Goal: Information Seeking & Learning: Learn about a topic

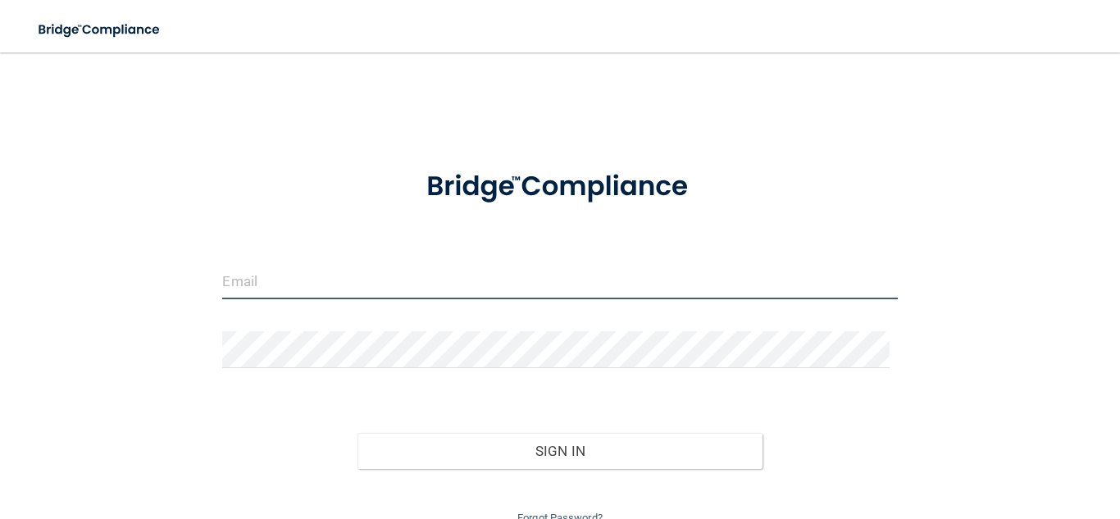
click at [233, 289] on input "email" at bounding box center [559, 280] width 675 height 37
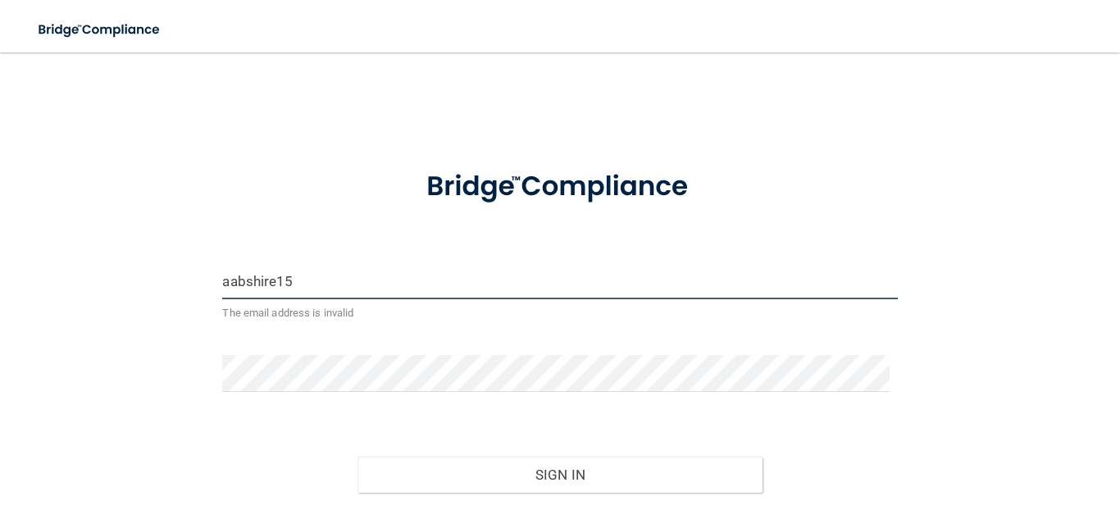
type input "aabshire15"
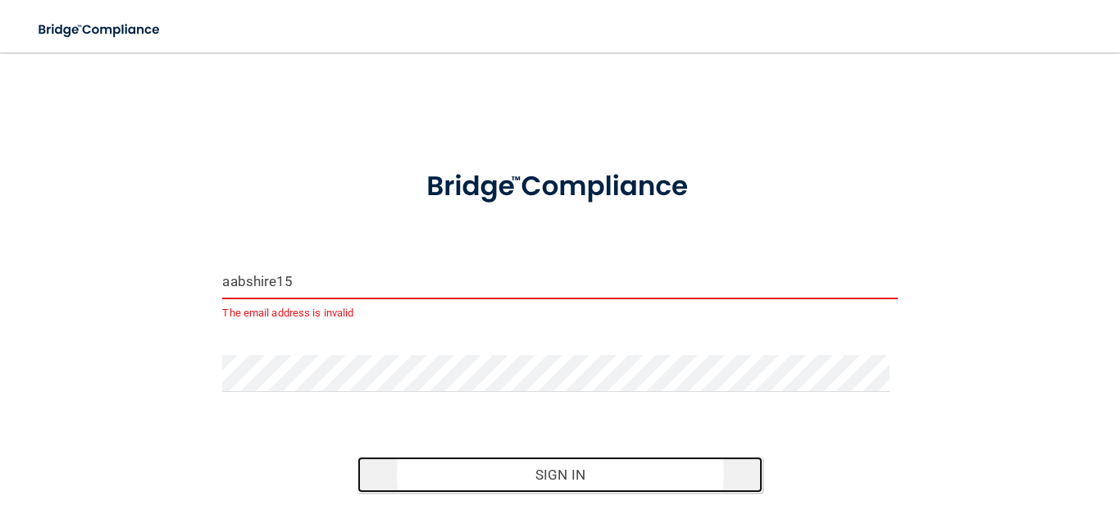
click at [654, 471] on button "Sign In" at bounding box center [559, 475] width 405 height 36
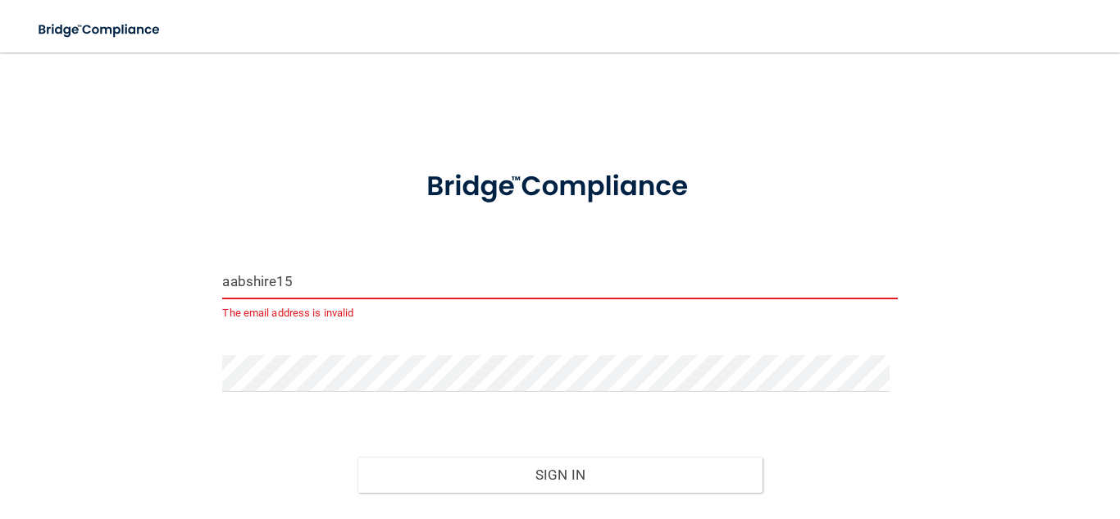
drag, startPoint x: 321, startPoint y: 290, endPoint x: 164, endPoint y: 263, distance: 158.9
click at [164, 263] on div "aabshire15 The email address is invalid Invalid email/password. You don't have …" at bounding box center [560, 310] width 1054 height 483
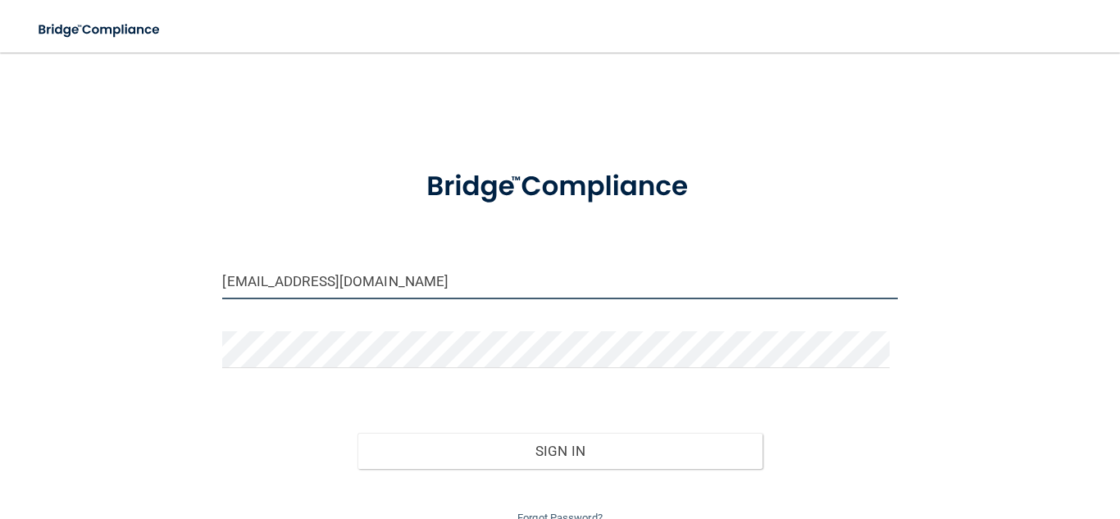
click at [316, 281] on input "avaja2008@gmil.com" at bounding box center [559, 280] width 675 height 37
type input "[EMAIL_ADDRESS][DOMAIN_NAME]"
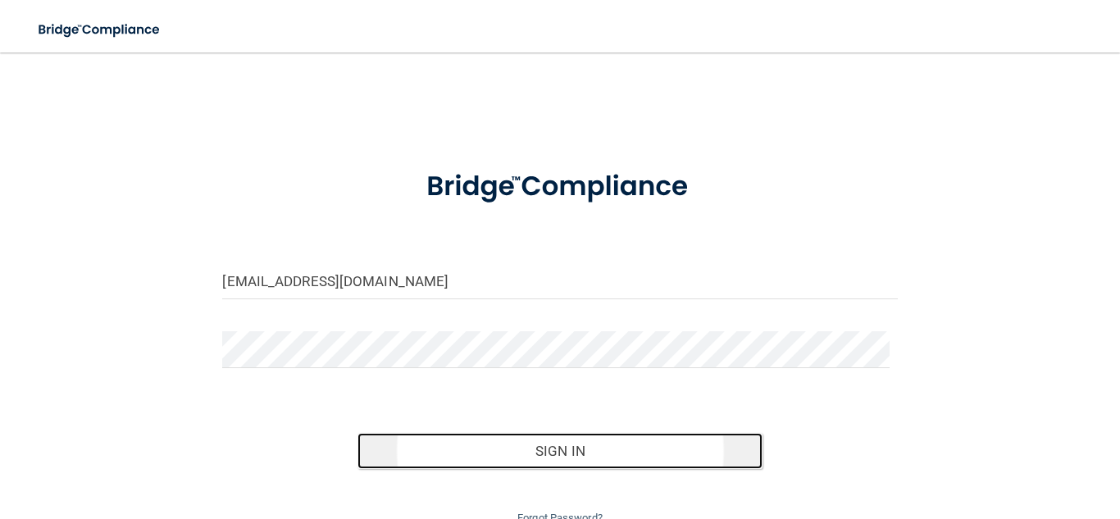
click at [653, 465] on button "Sign In" at bounding box center [559, 451] width 405 height 36
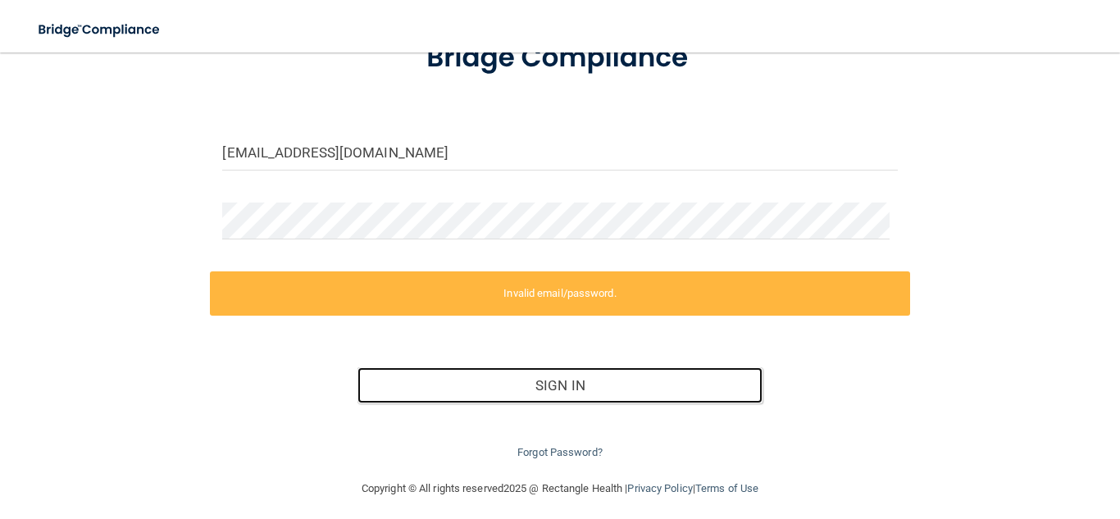
scroll to position [137, 0]
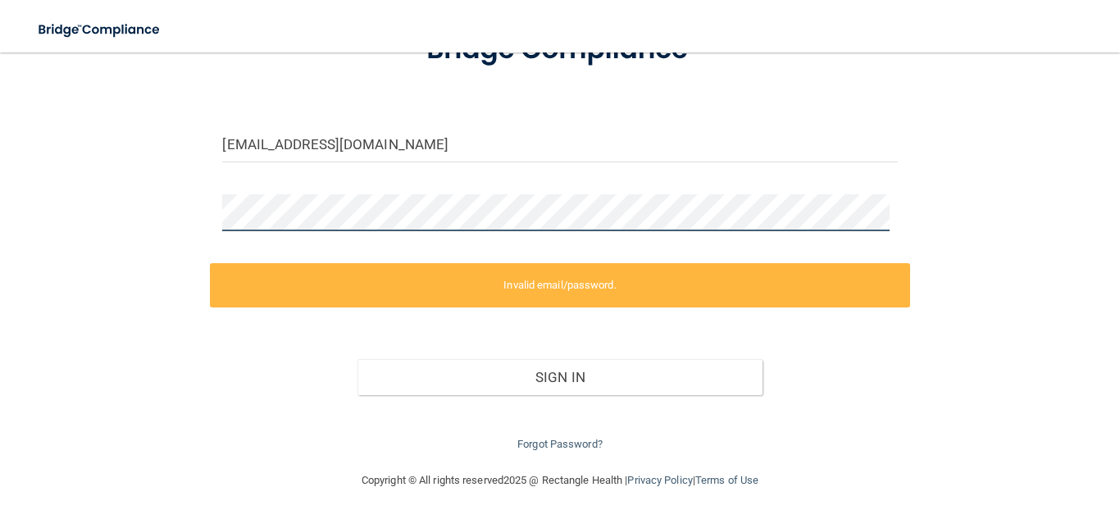
click at [116, 212] on div "avaja2008@gmail.com Invalid email/password. You don't have permission to access…" at bounding box center [560, 193] width 1054 height 522
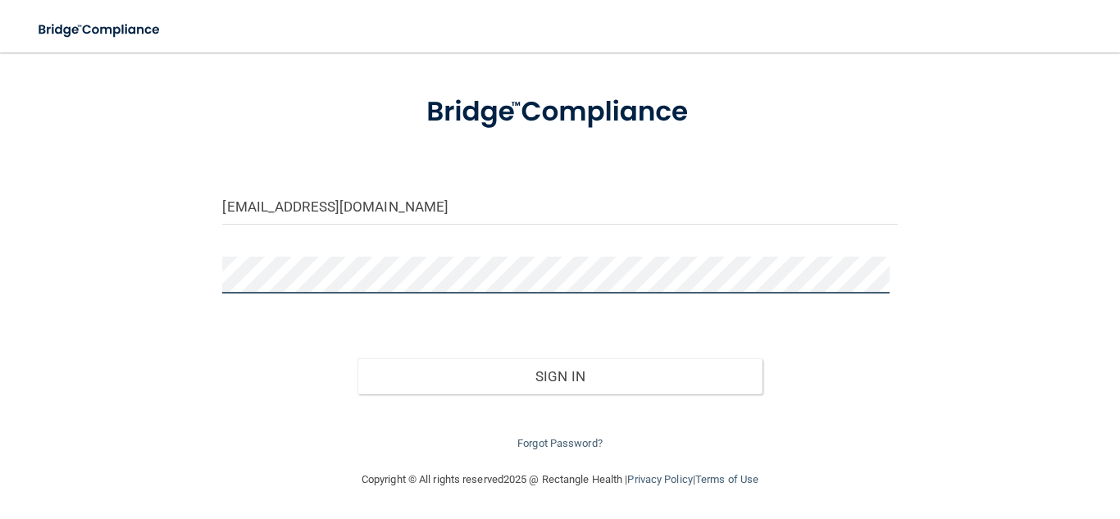
scroll to position [74, 0]
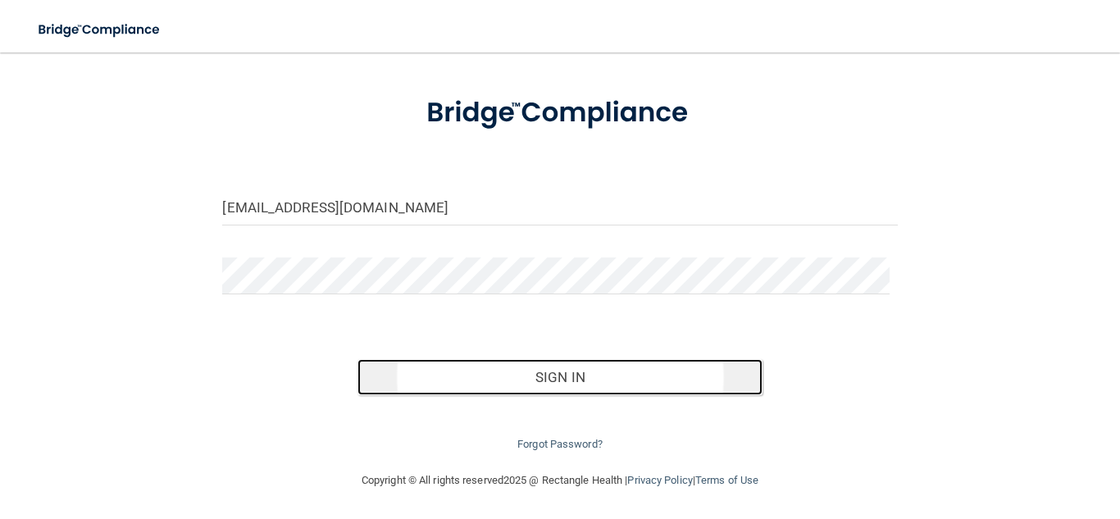
click at [687, 374] on button "Sign In" at bounding box center [559, 377] width 405 height 36
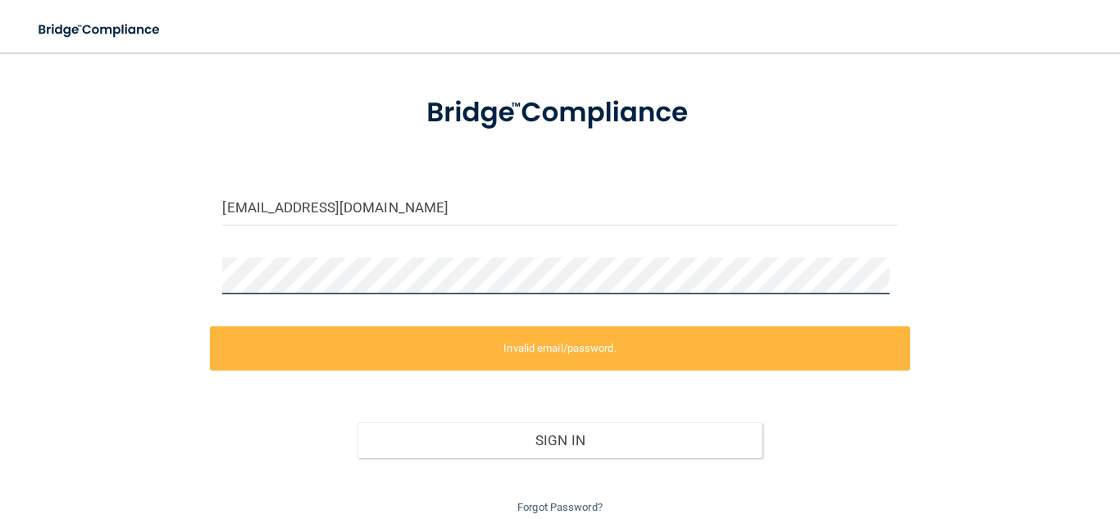
click at [1, 225] on main "avaja2008@gmail.com Invalid email/password. You don't have permission to access…" at bounding box center [560, 285] width 1120 height 466
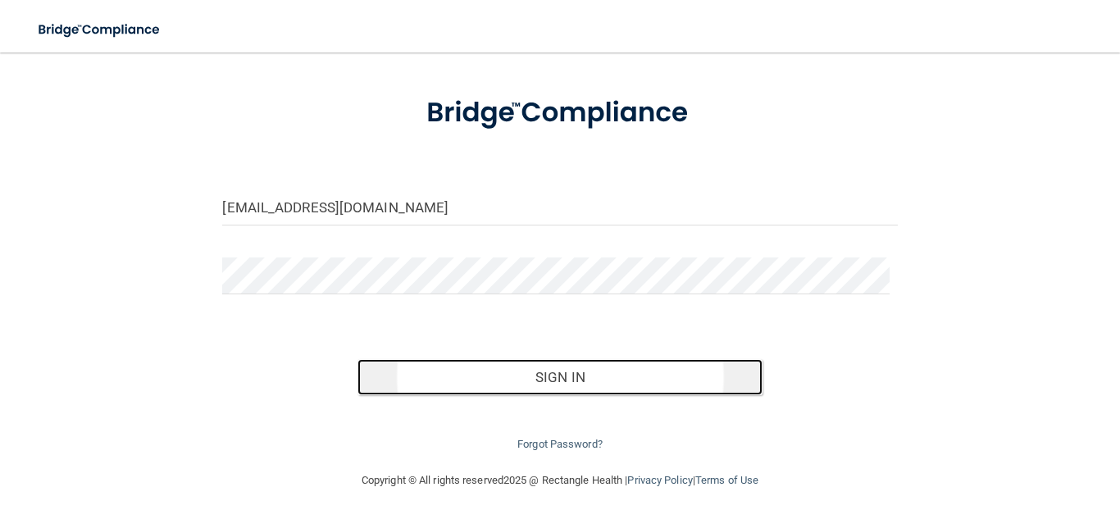
click at [643, 361] on button "Sign In" at bounding box center [559, 377] width 405 height 36
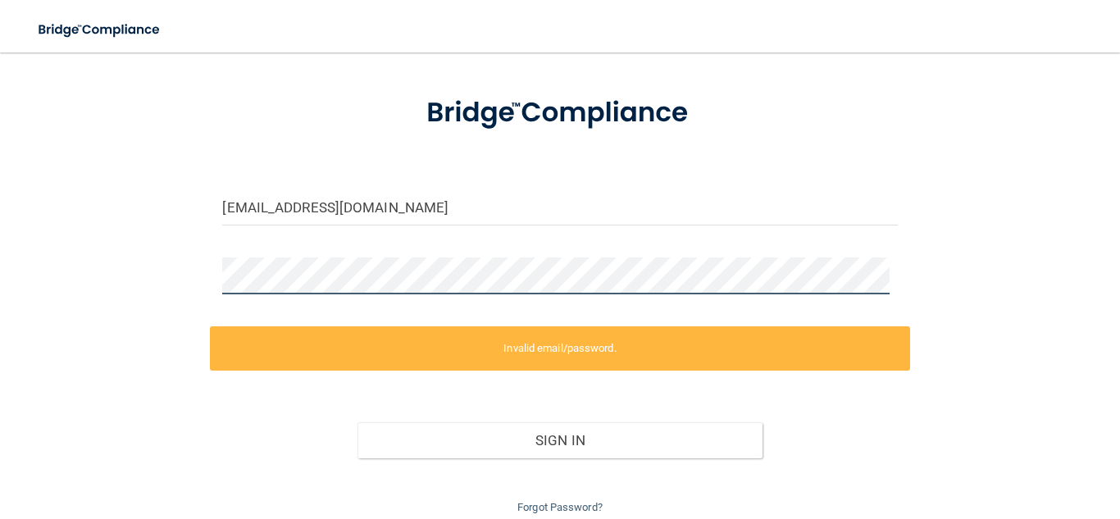
click at [102, 278] on div "avaja2008@gmail.com Invalid email/password. You don't have permission to access…" at bounding box center [560, 256] width 1054 height 522
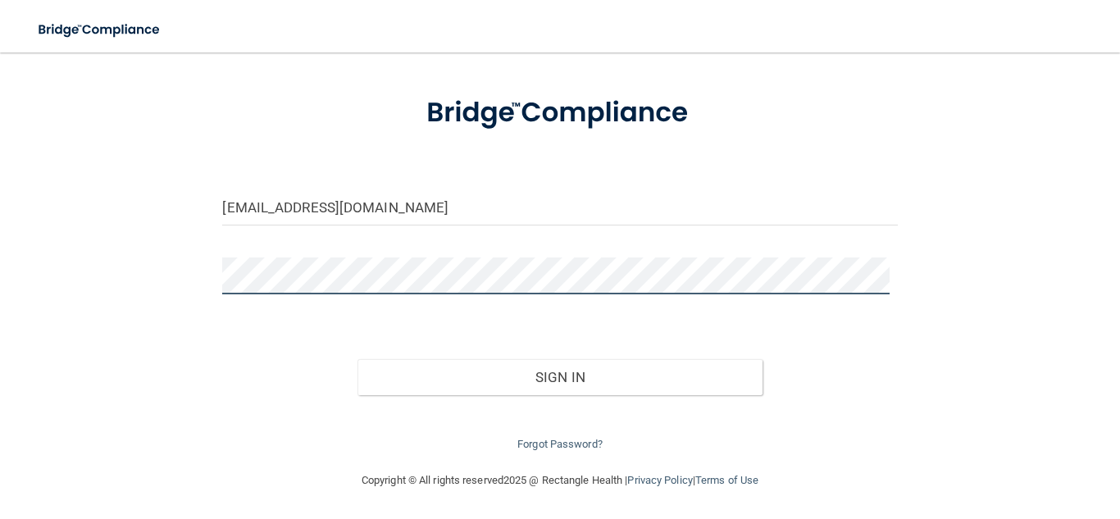
click at [357, 359] on button "Sign In" at bounding box center [559, 377] width 405 height 36
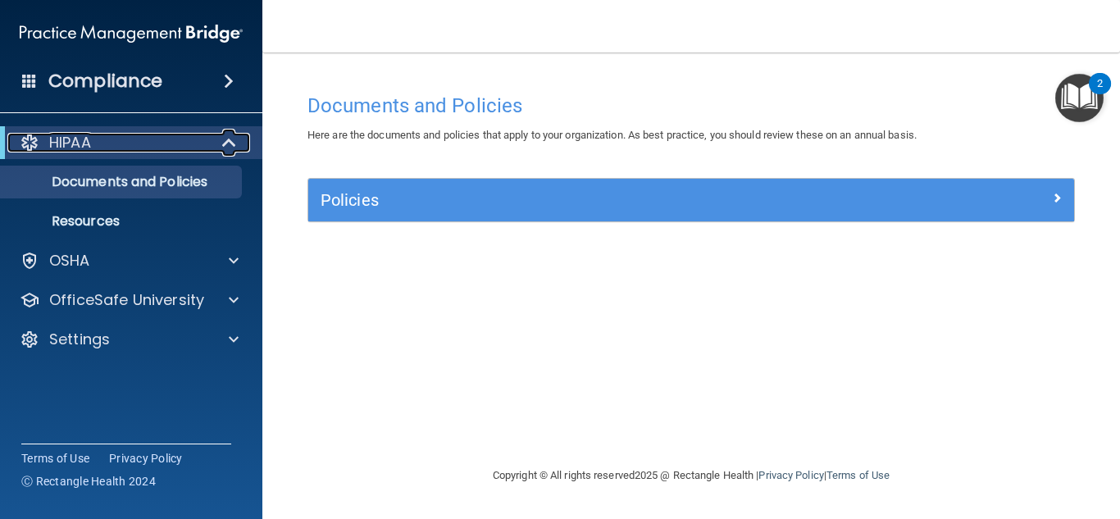
click at [133, 141] on div "HIPAA" at bounding box center [108, 143] width 202 height 20
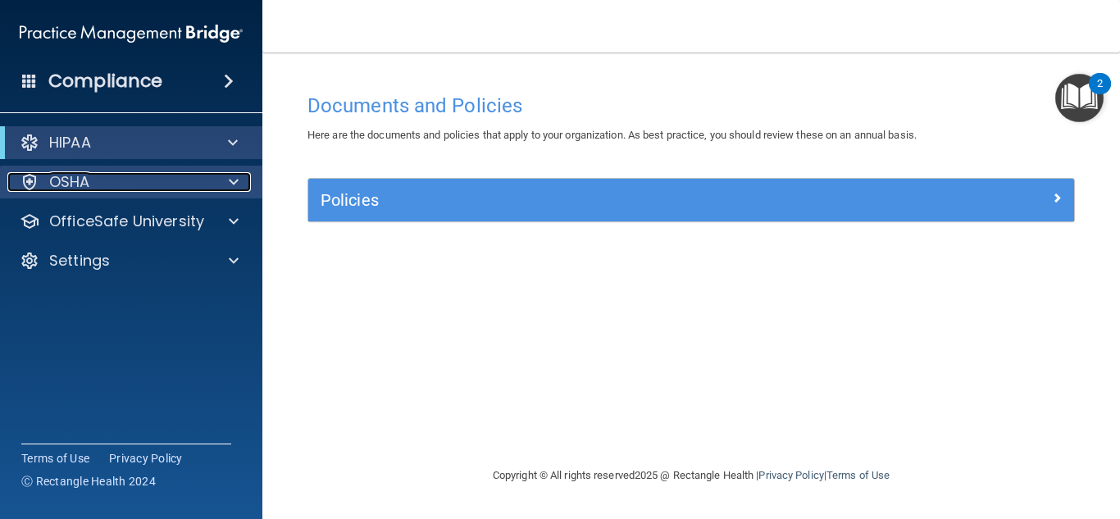
click at [122, 176] on div "OSHA" at bounding box center [108, 182] width 203 height 20
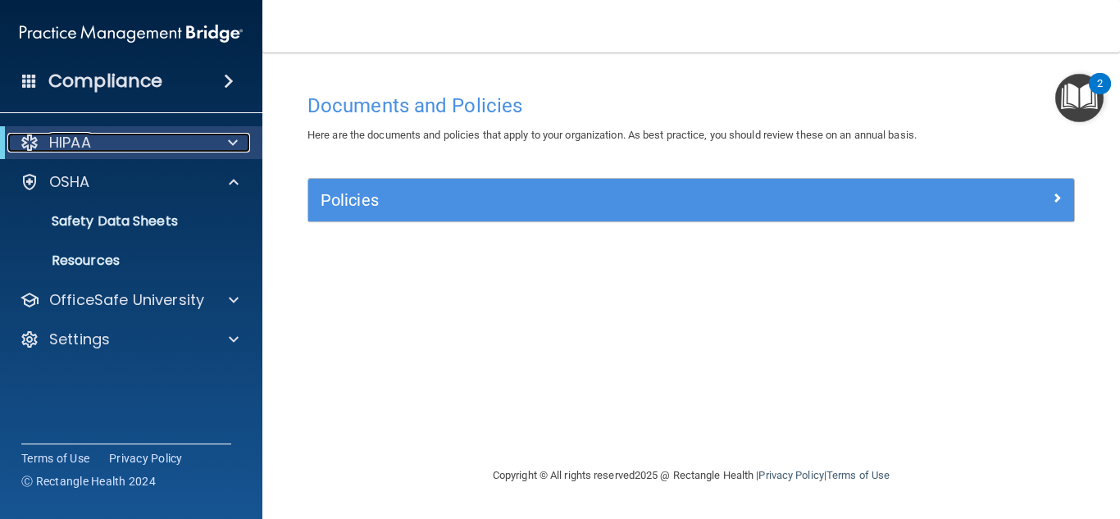
click at [131, 146] on div "HIPAA" at bounding box center [108, 143] width 202 height 20
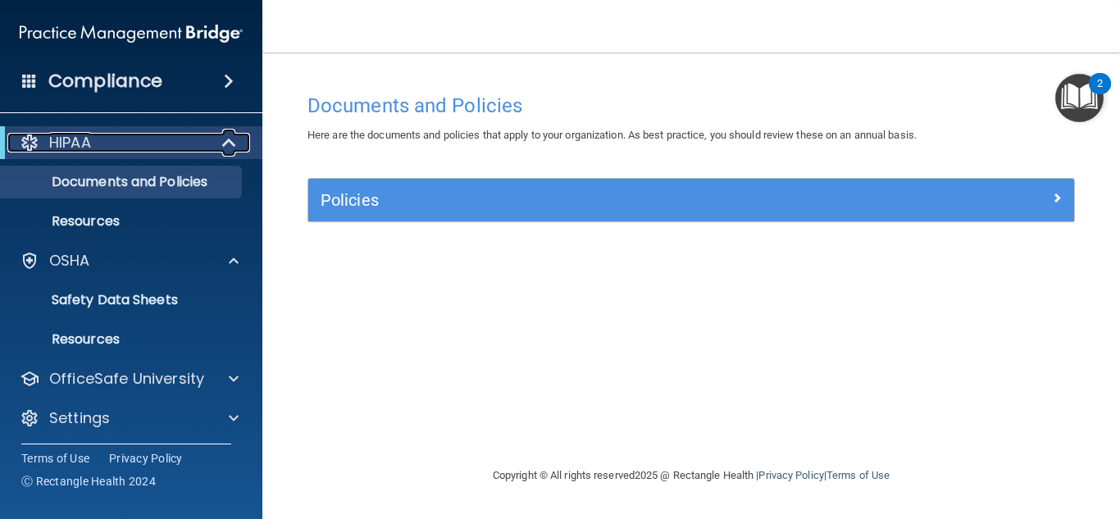
click at [151, 146] on div "HIPAA" at bounding box center [108, 143] width 202 height 20
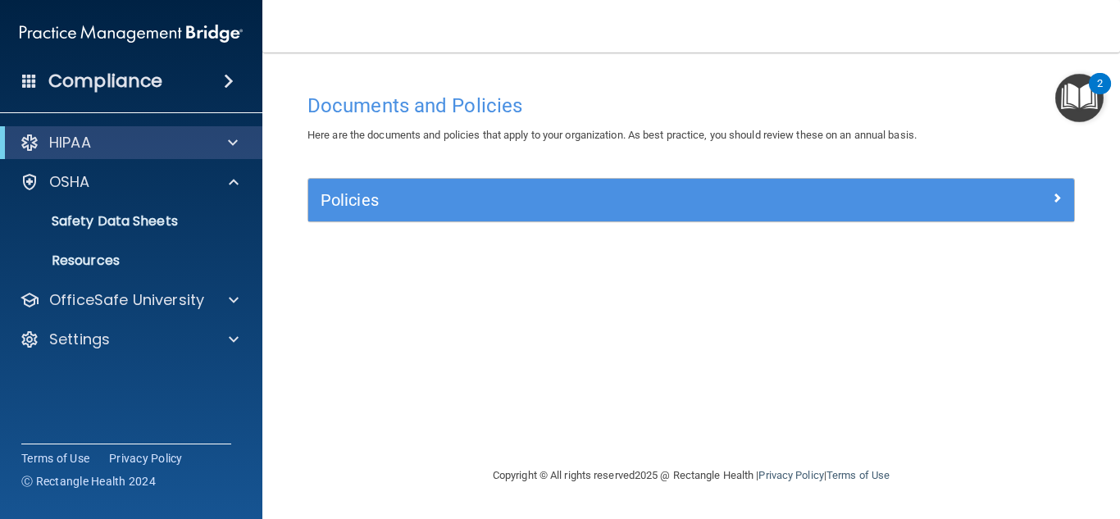
click at [234, 70] on div "Compliance" at bounding box center [131, 81] width 262 height 36
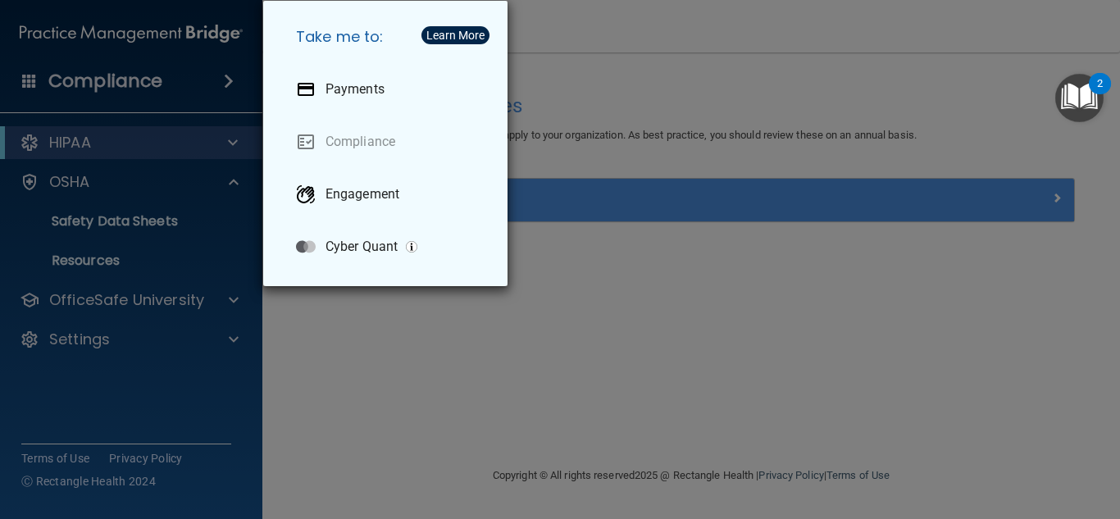
click at [656, 118] on div "Take me to: Payments Compliance Engagement Cyber Quant" at bounding box center [560, 259] width 1120 height 519
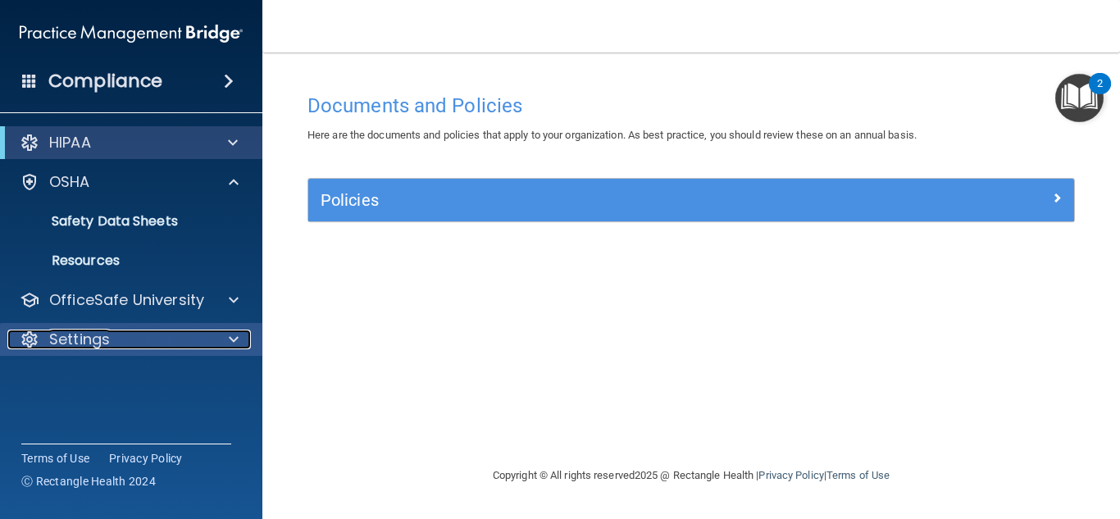
click at [162, 348] on div "Settings" at bounding box center [108, 340] width 203 height 20
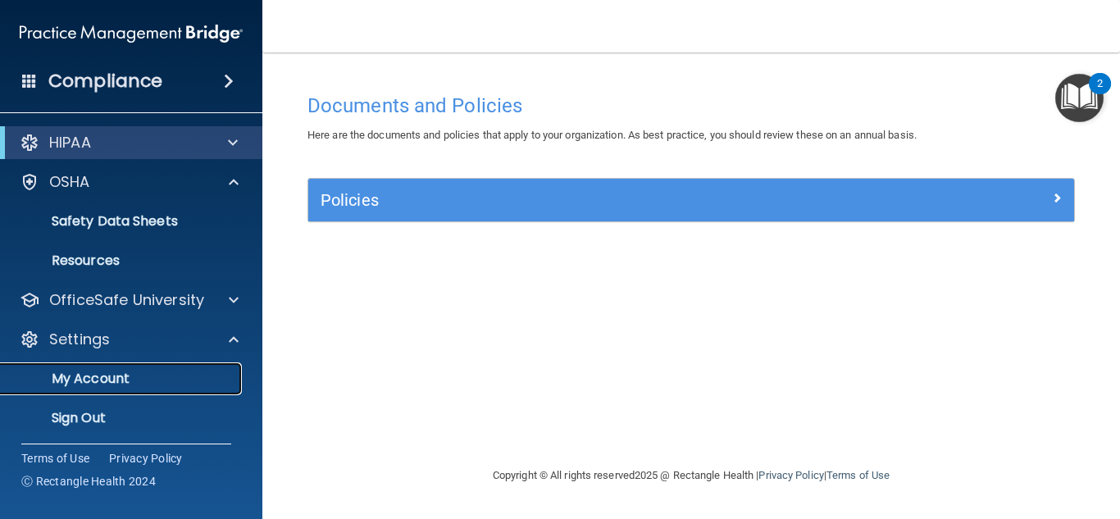
click at [127, 371] on p "My Account" at bounding box center [123, 379] width 224 height 16
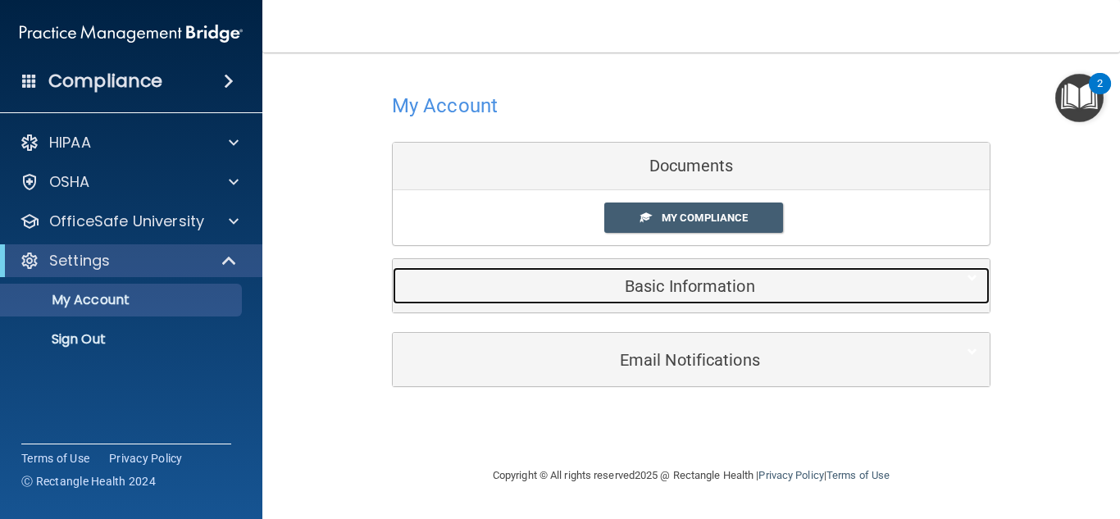
click at [694, 292] on h5 "Basic Information" at bounding box center [666, 286] width 522 height 18
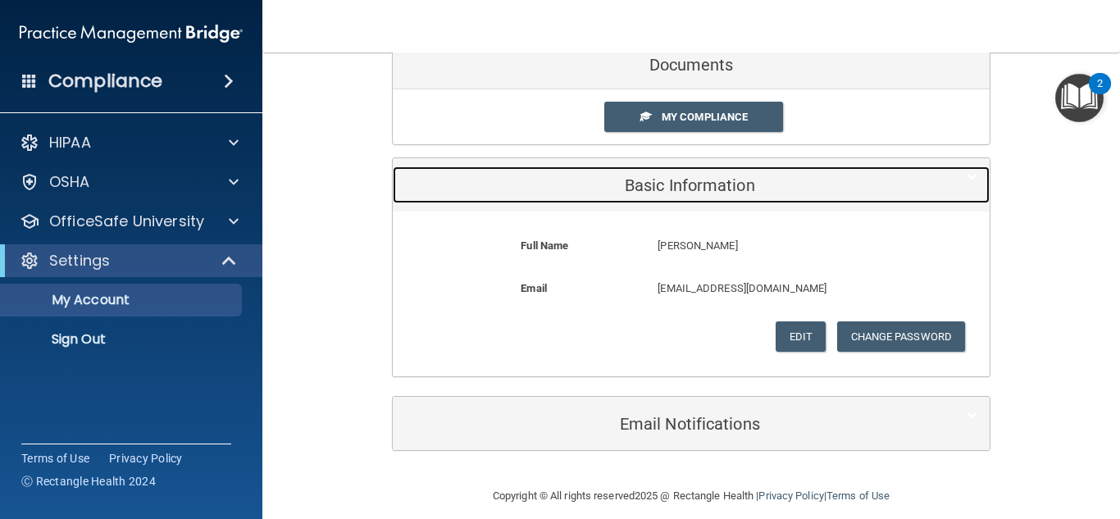
scroll to position [117, 0]
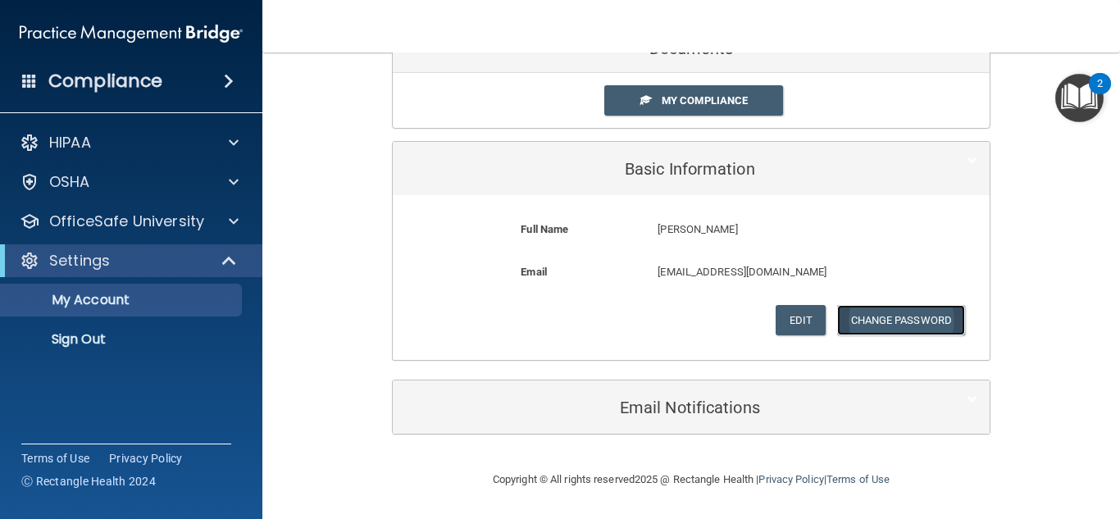
click at [864, 319] on button "Change Password" at bounding box center [901, 320] width 129 height 30
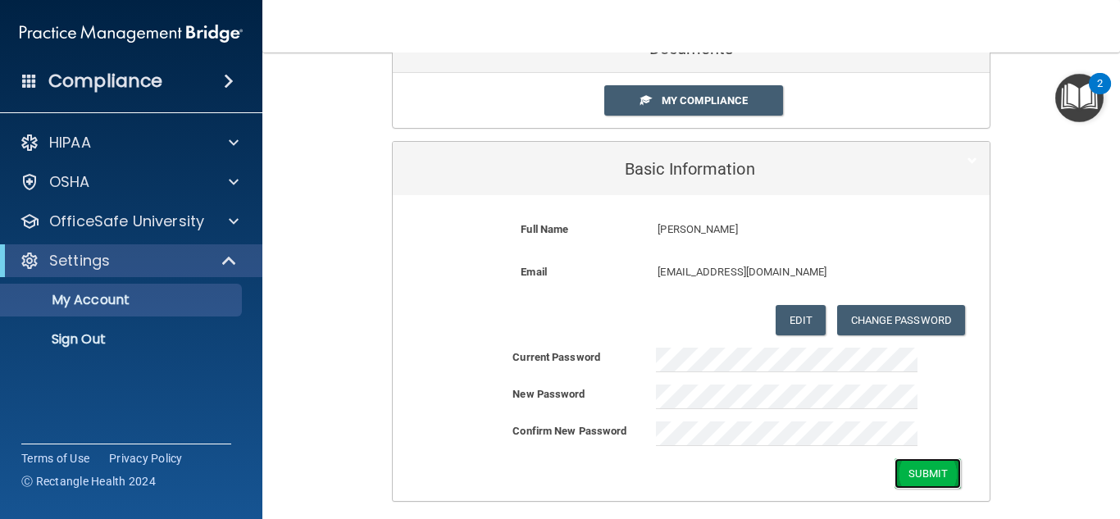
click at [920, 484] on button "Submit" at bounding box center [927, 473] width 66 height 30
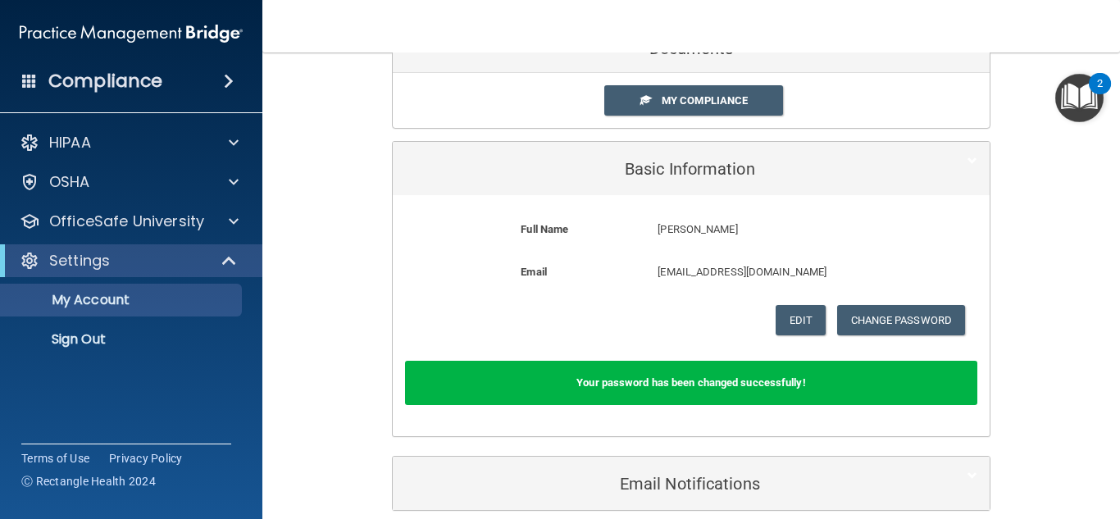
click at [119, 89] on h4 "Compliance" at bounding box center [105, 81] width 114 height 23
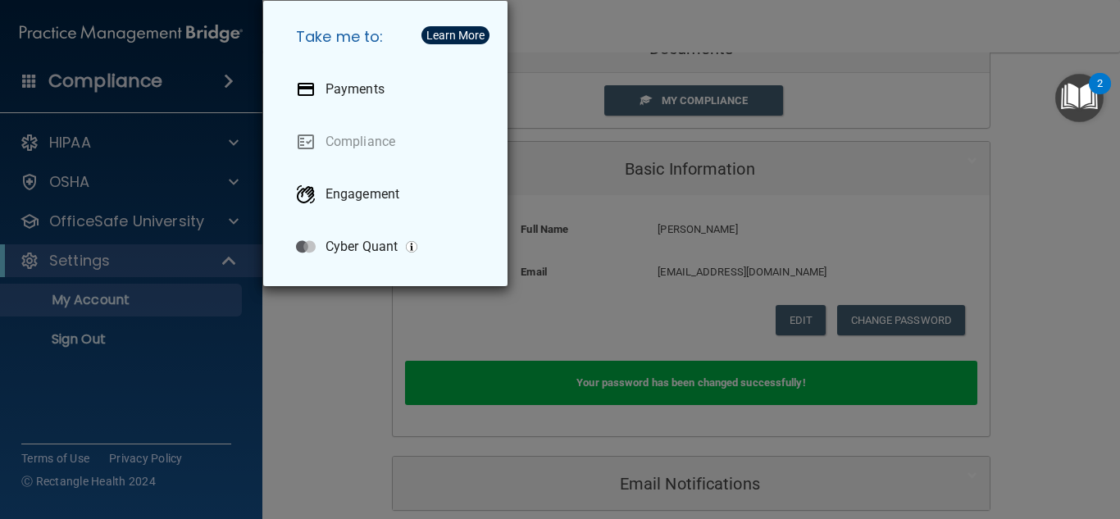
click at [555, 74] on div "Take me to: Payments Compliance Engagement Cyber Quant" at bounding box center [560, 259] width 1120 height 519
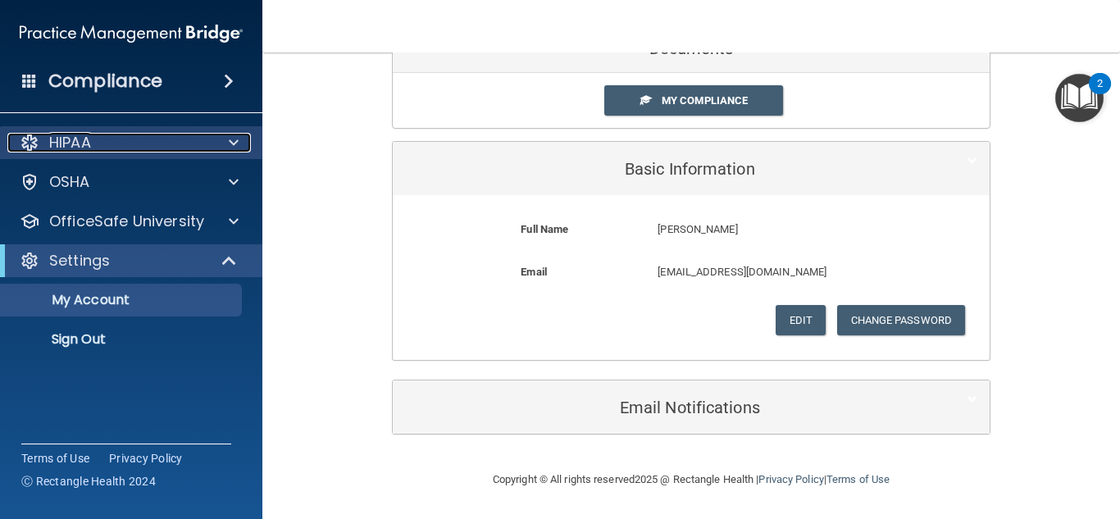
click at [133, 138] on div "HIPAA" at bounding box center [108, 143] width 203 height 20
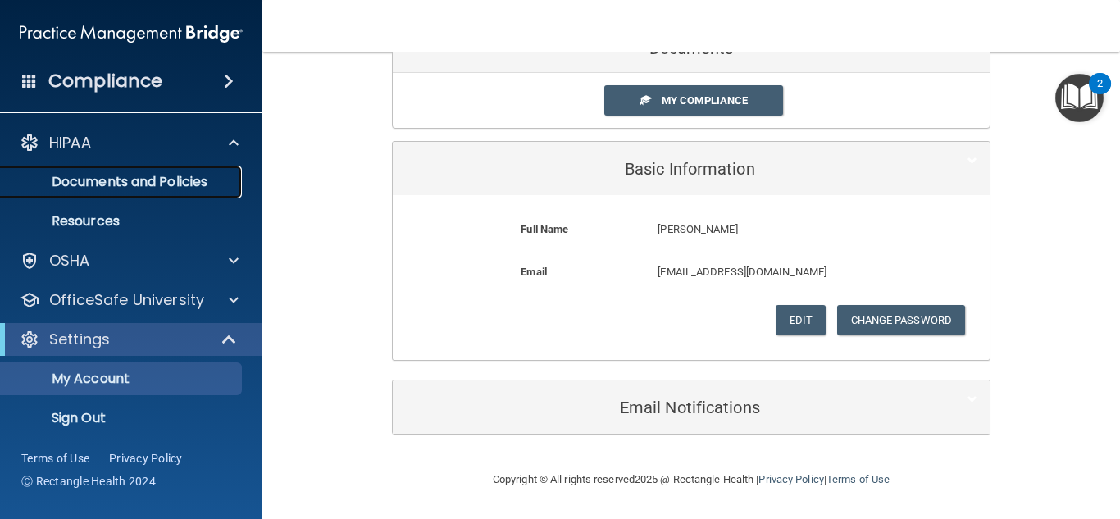
click at [127, 169] on link "Documents and Policies" at bounding box center [113, 182] width 258 height 33
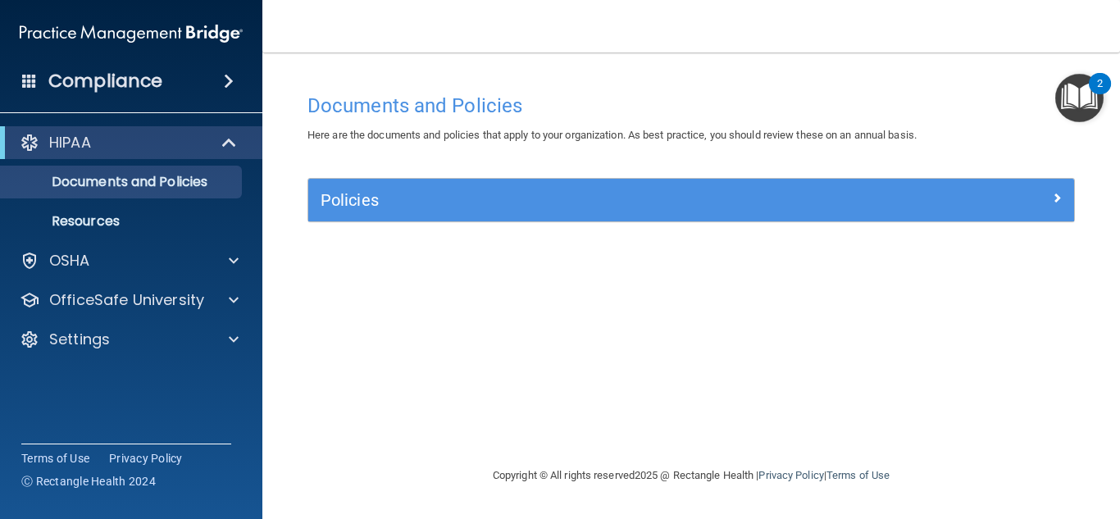
click at [1098, 92] on div "2" at bounding box center [1100, 94] width 6 height 21
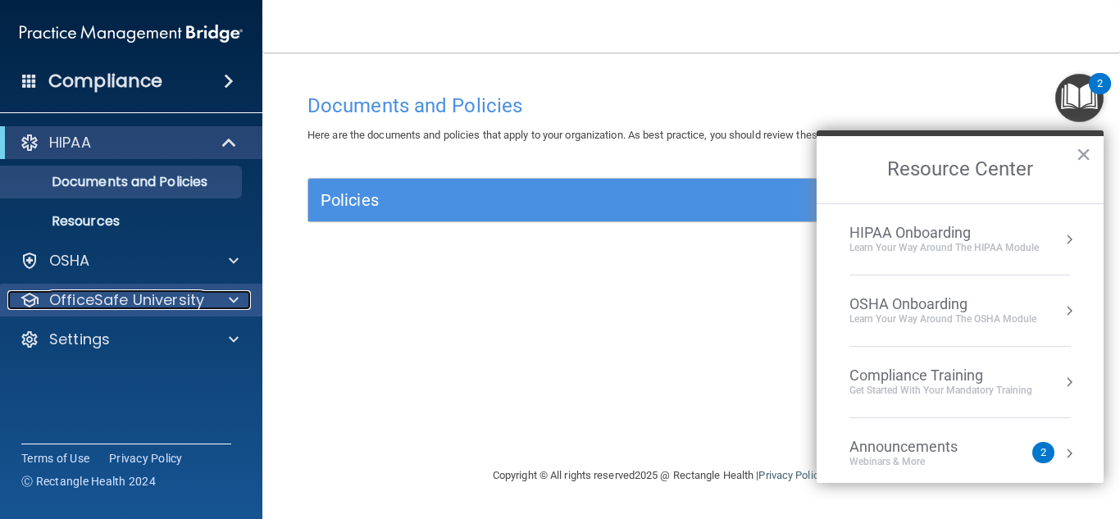
click at [209, 292] on div "OfficeSafe University" at bounding box center [108, 300] width 203 height 20
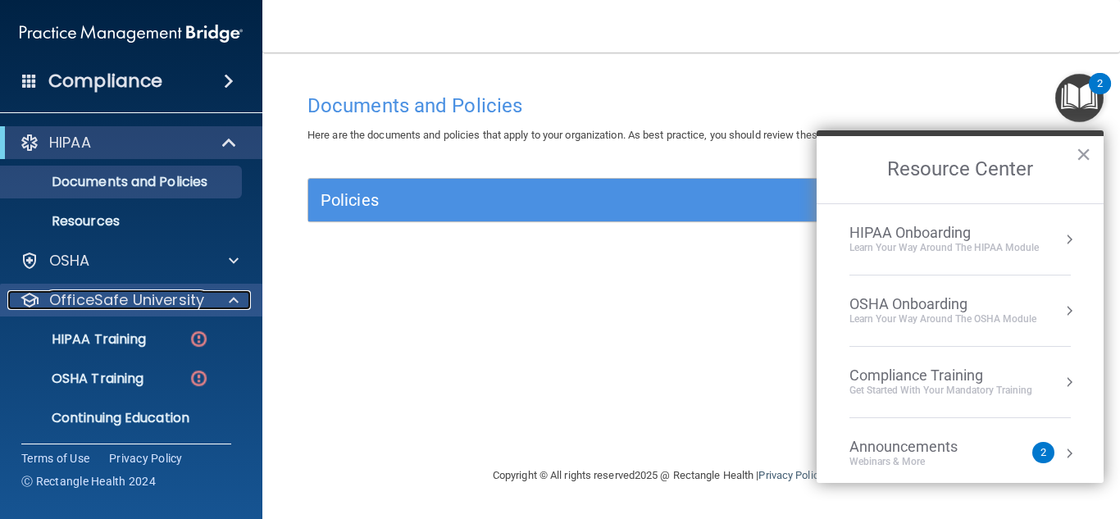
scroll to position [43, 0]
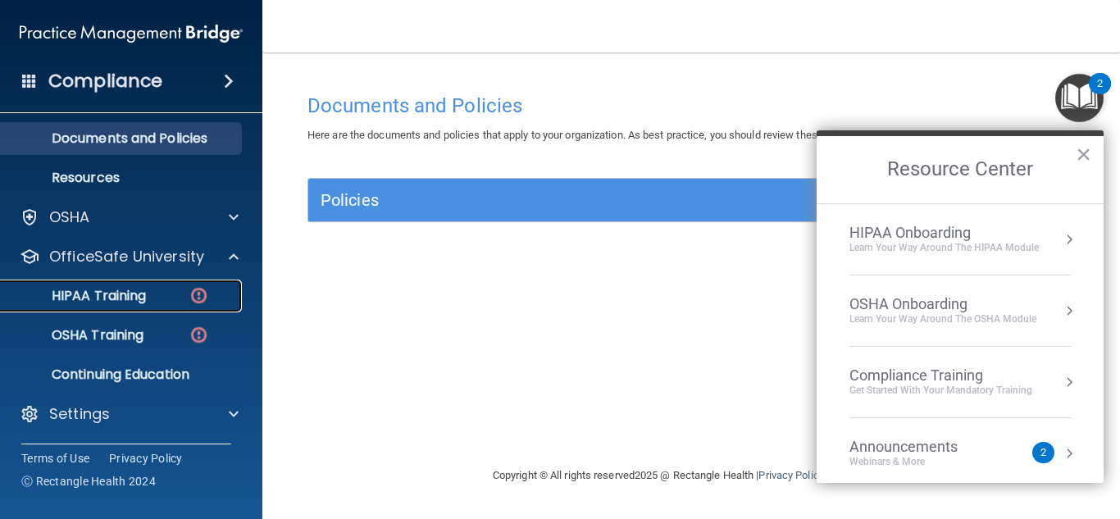
click at [211, 301] on div "HIPAA Training" at bounding box center [123, 296] width 224 height 16
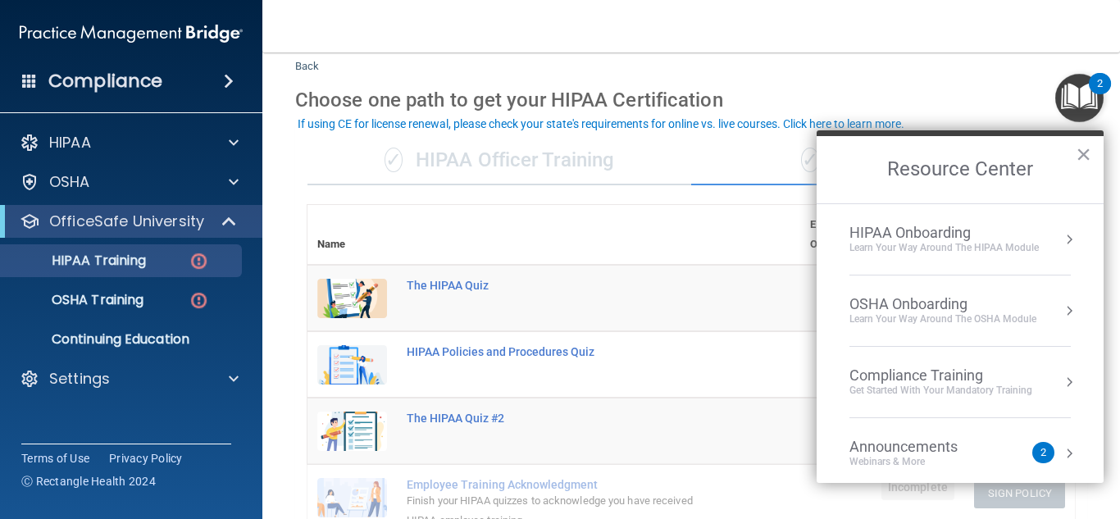
scroll to position [82, 0]
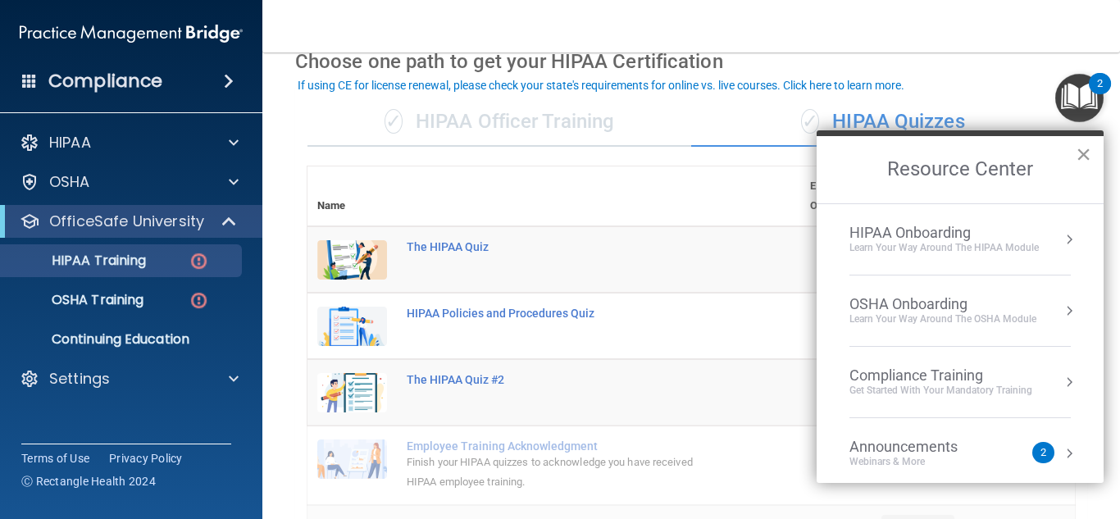
click at [1078, 149] on button "×" at bounding box center [1083, 154] width 16 height 26
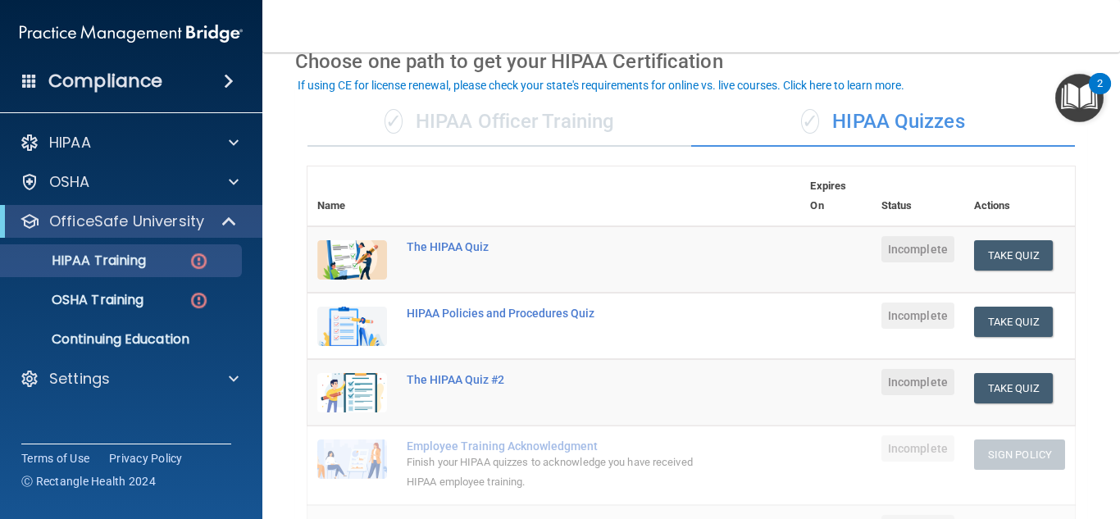
click at [343, 203] on th "Name" at bounding box center [351, 196] width 89 height 60
click at [552, 143] on div "✓ HIPAA Officer Training" at bounding box center [499, 122] width 384 height 49
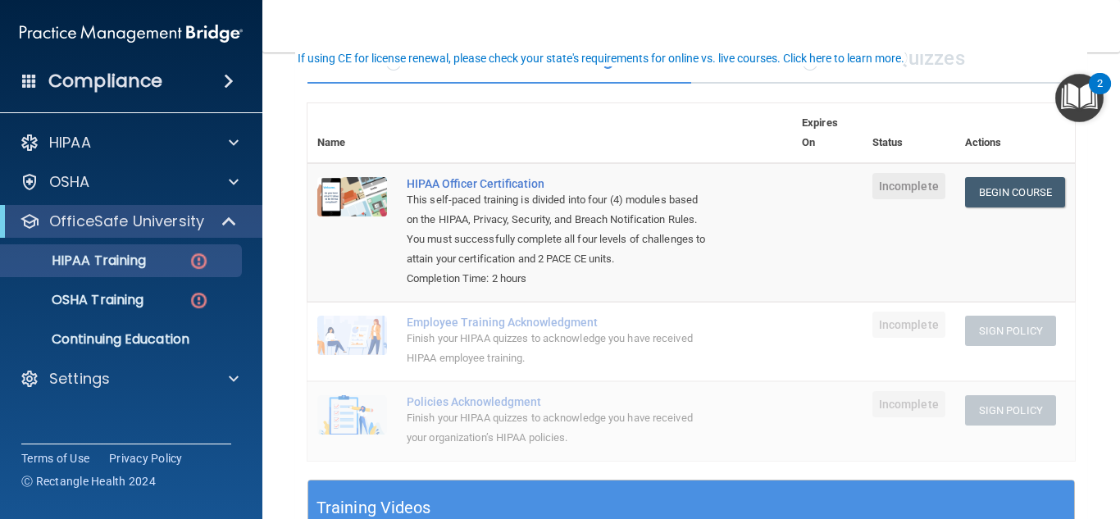
scroll to position [0, 0]
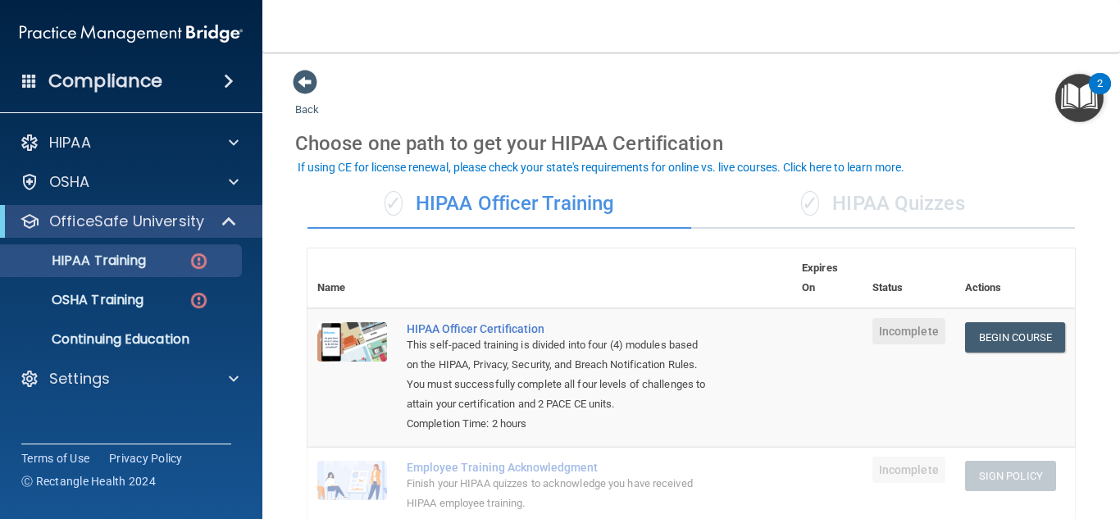
click at [816, 210] on div "✓ HIPAA Quizzes" at bounding box center [883, 204] width 384 height 49
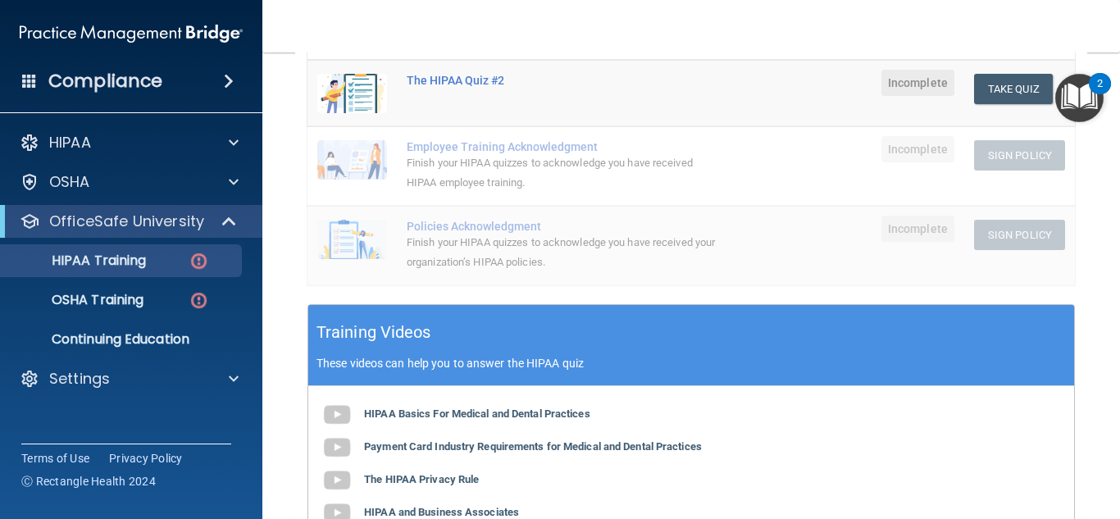
scroll to position [410, 0]
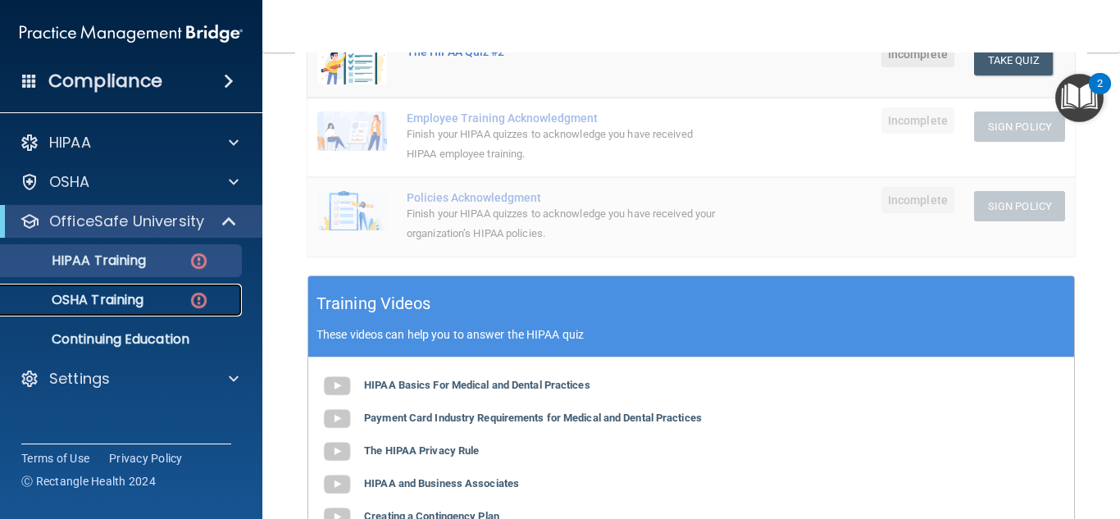
click at [145, 312] on link "OSHA Training" at bounding box center [113, 300] width 258 height 33
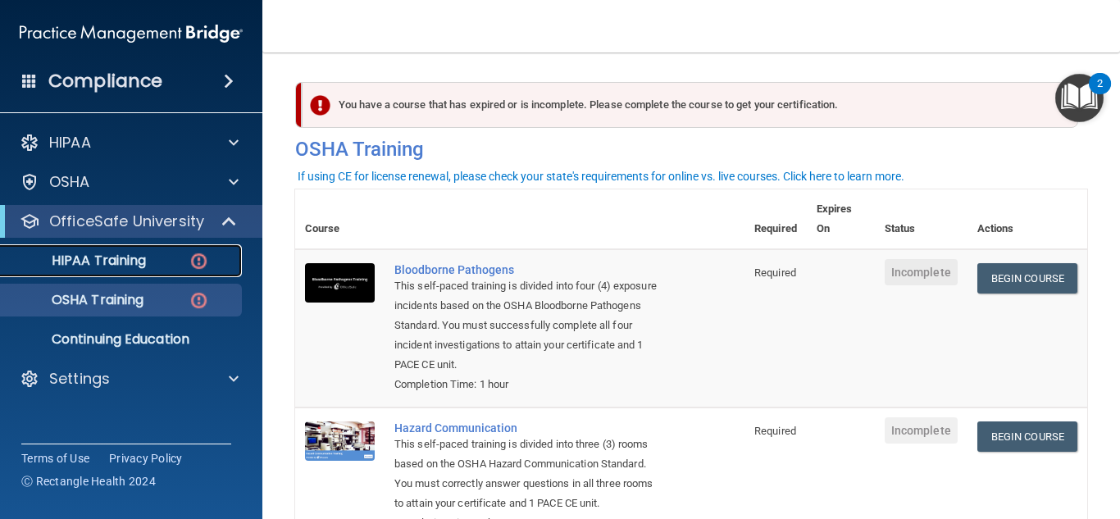
click at [84, 267] on p "HIPAA Training" at bounding box center [78, 260] width 135 height 16
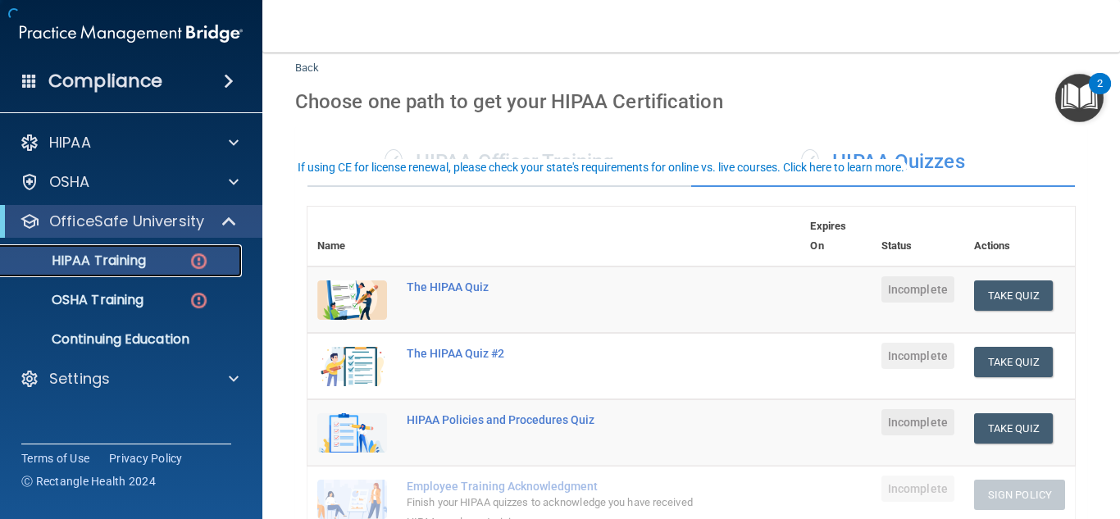
scroll to position [82, 0]
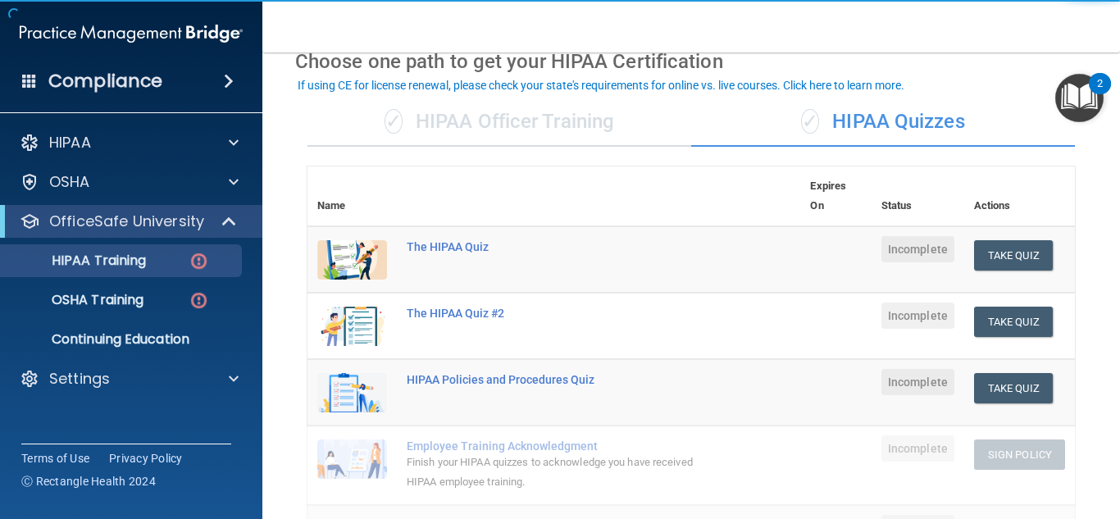
click at [527, 116] on div "✓ HIPAA Officer Training" at bounding box center [499, 122] width 384 height 49
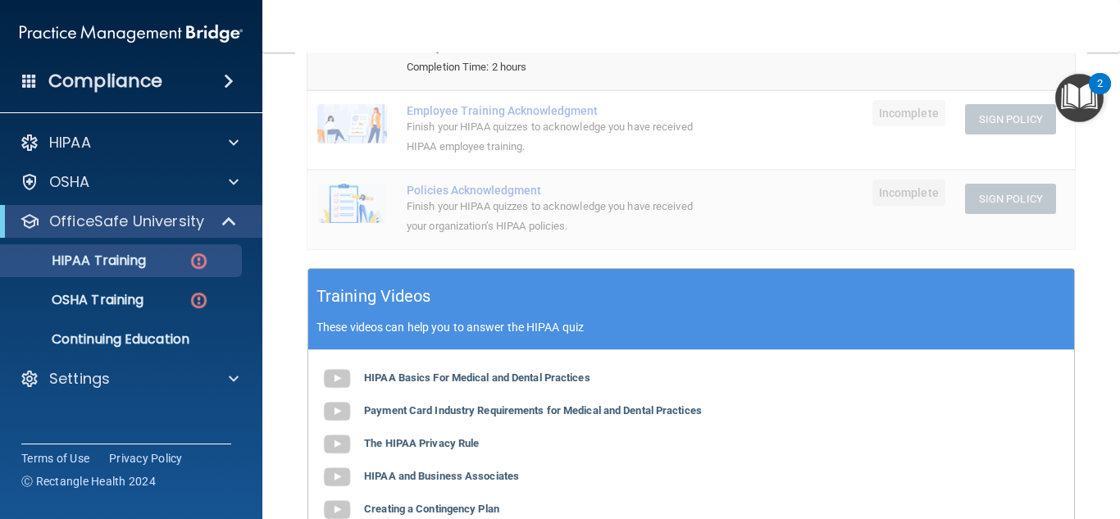
scroll to position [328, 0]
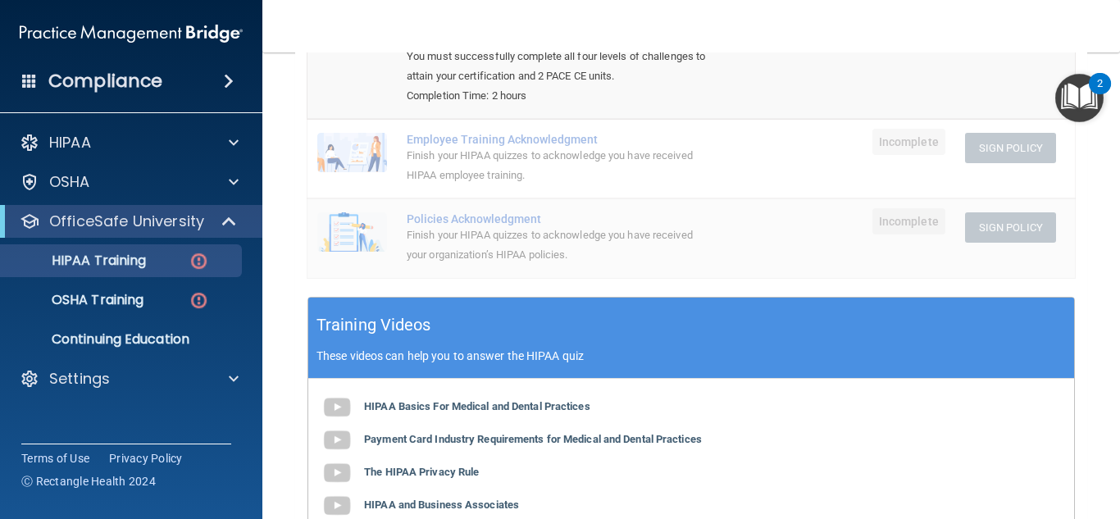
click at [595, 185] on div "Finish your HIPAA quizzes to acknowledge you have received HIPAA employee train…" at bounding box center [558, 165] width 303 height 39
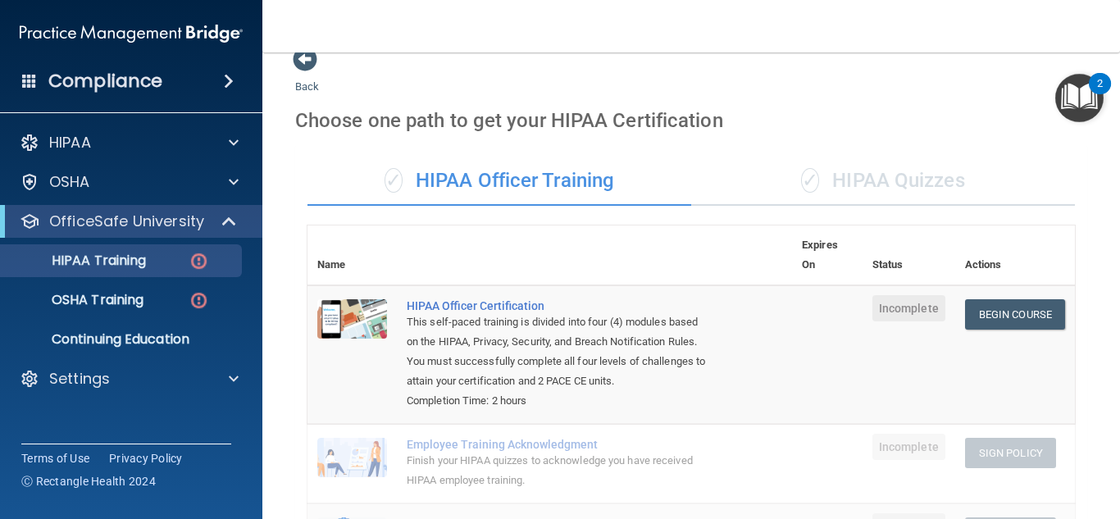
scroll to position [0, 0]
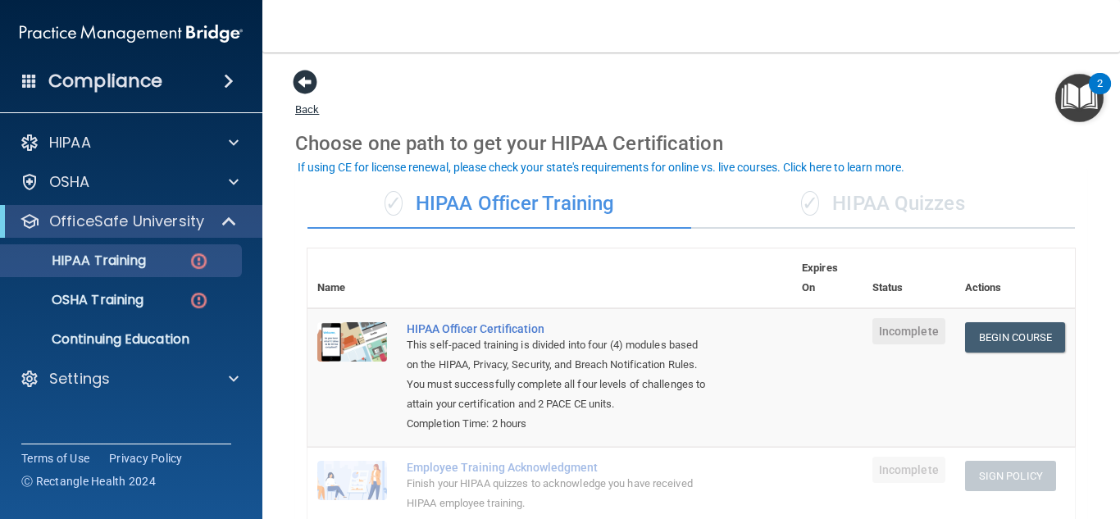
click at [301, 75] on span at bounding box center [305, 82] width 25 height 25
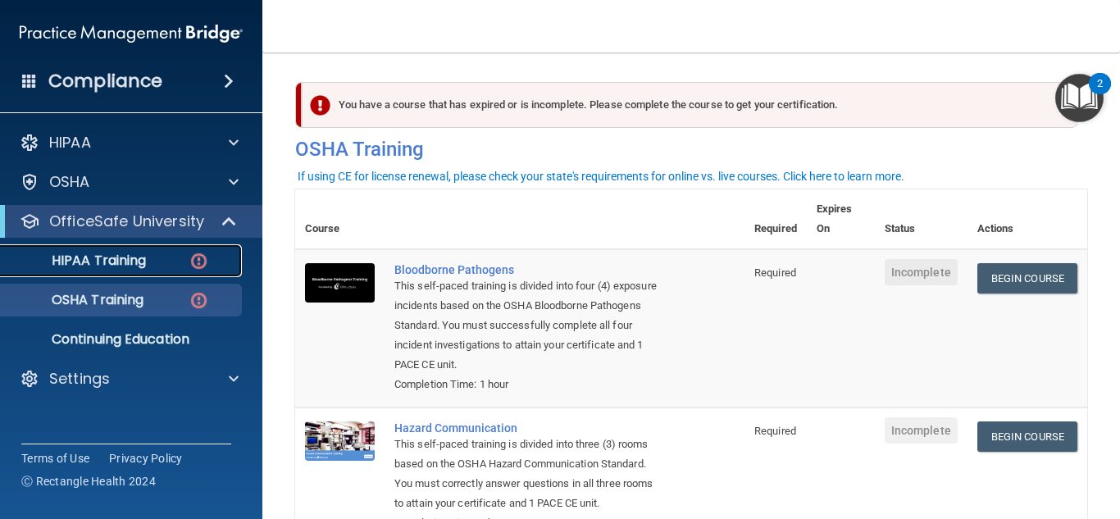
click at [164, 252] on link "HIPAA Training" at bounding box center [113, 260] width 258 height 33
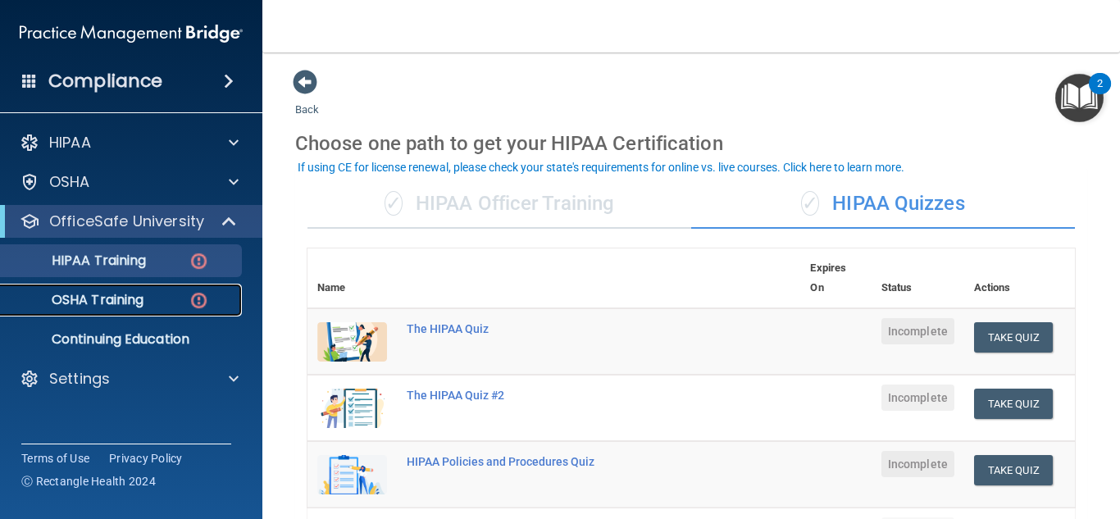
click at [192, 288] on link "OSHA Training" at bounding box center [113, 300] width 258 height 33
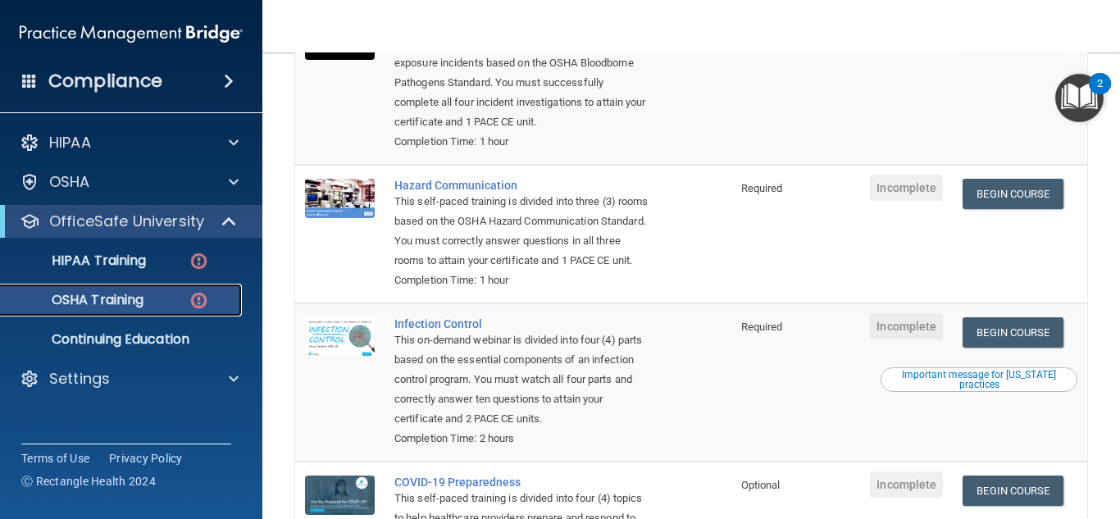
scroll to position [410, 0]
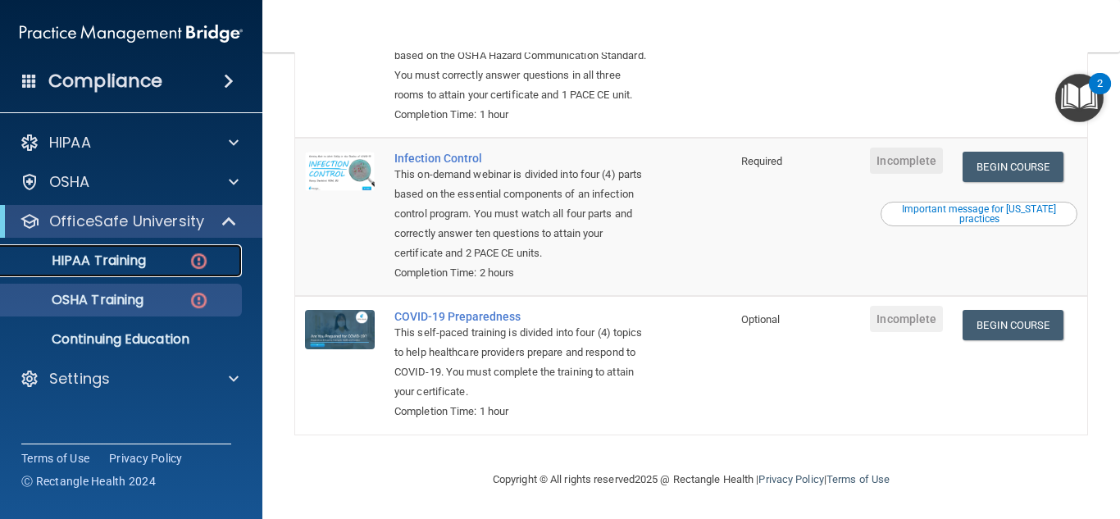
click at [156, 265] on div "HIPAA Training" at bounding box center [123, 260] width 224 height 16
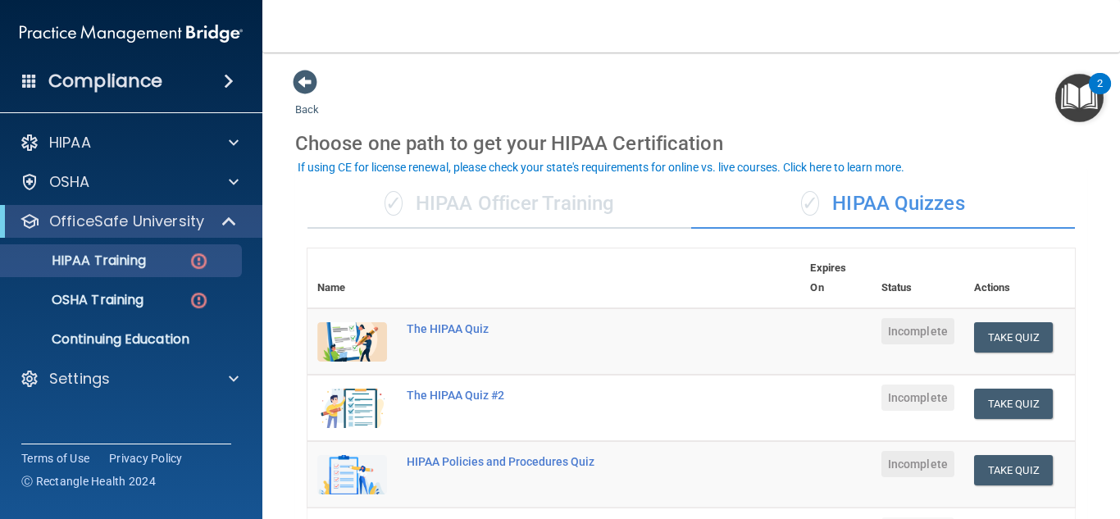
click at [571, 212] on div "✓ HIPAA Officer Training" at bounding box center [499, 204] width 384 height 49
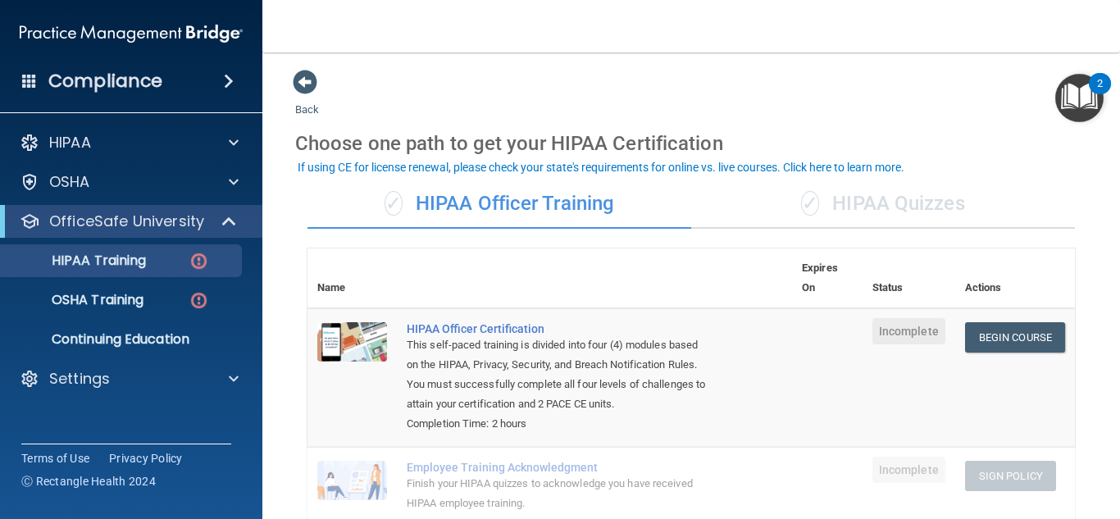
click at [842, 207] on div "✓ HIPAA Quizzes" at bounding box center [883, 204] width 384 height 49
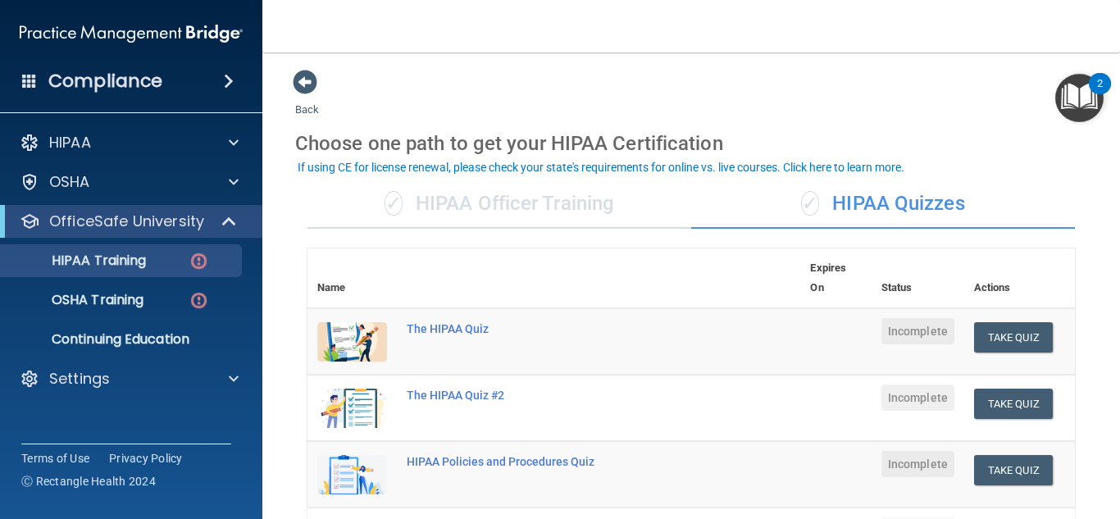
click at [474, 196] on div "✓ HIPAA Officer Training" at bounding box center [499, 204] width 384 height 49
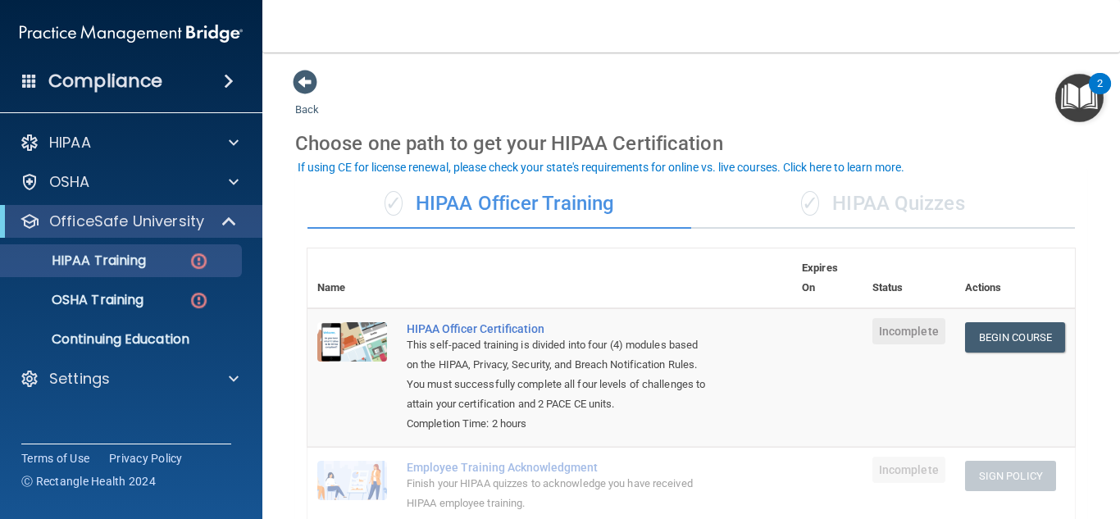
click at [897, 221] on div "✓ HIPAA Quizzes" at bounding box center [883, 204] width 384 height 49
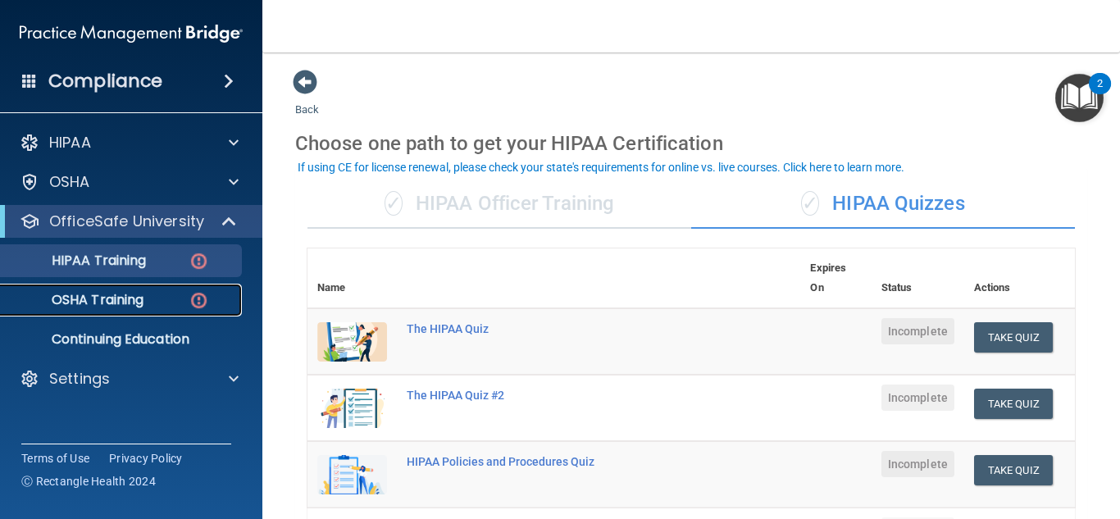
click at [149, 300] on div "OSHA Training" at bounding box center [123, 300] width 224 height 16
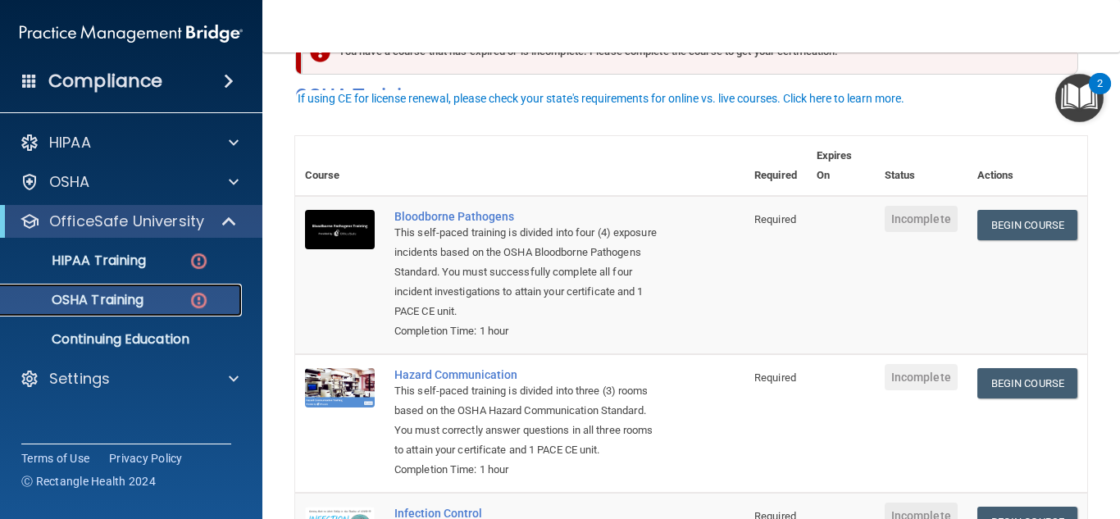
scroll to position [82, 0]
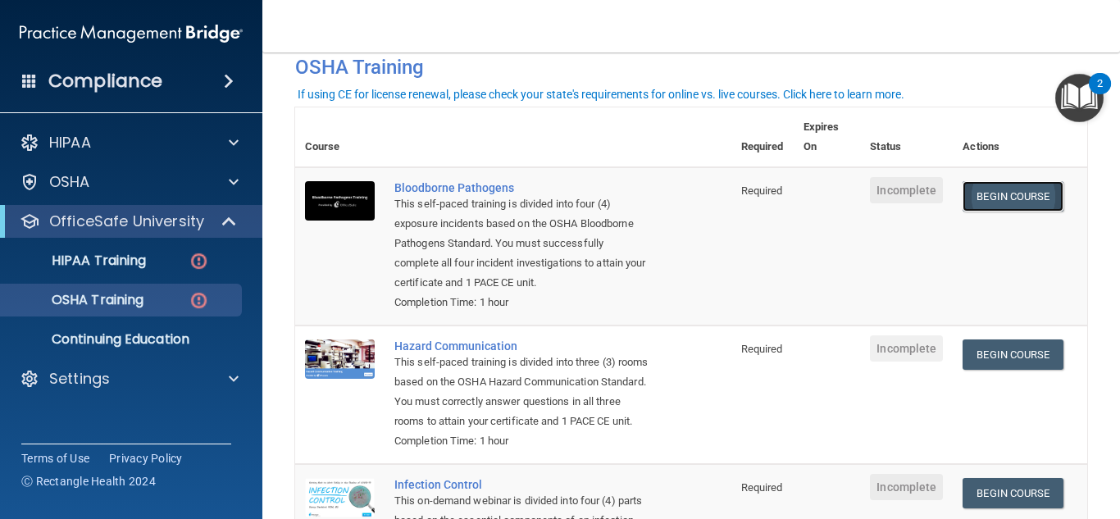
click at [1045, 209] on link "Begin Course" at bounding box center [1012, 196] width 100 height 30
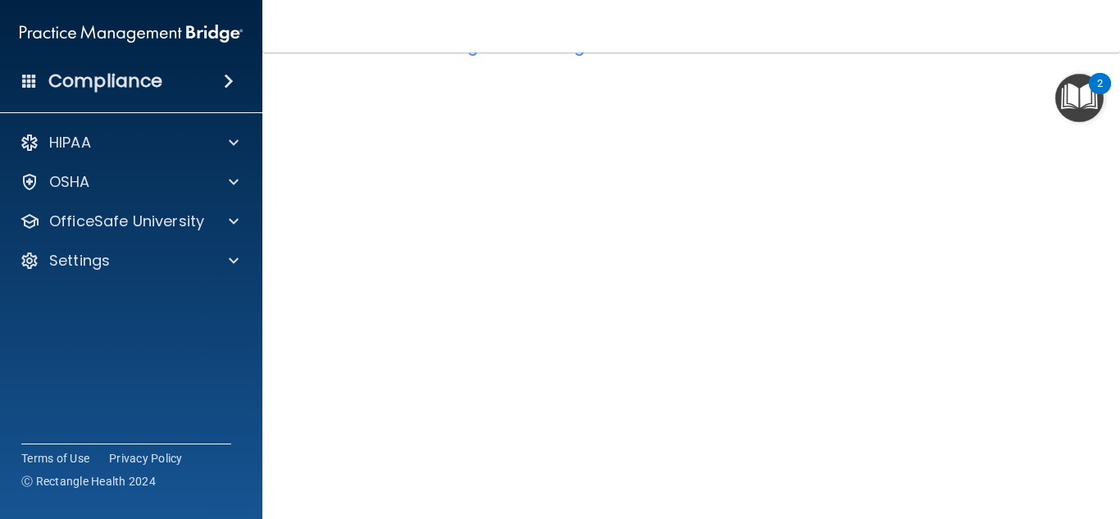
scroll to position [143, 0]
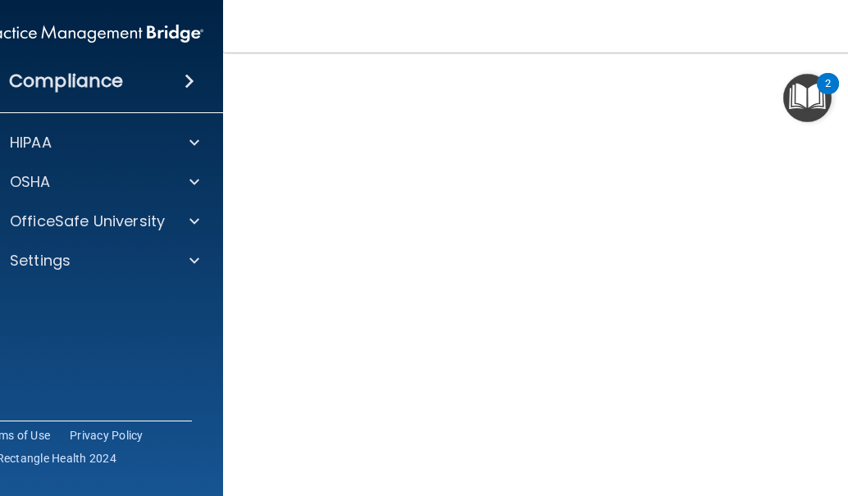
click at [65, 366] on div "Compliance HIPAA Documents and Policies Report an Incident Business Associates …" at bounding box center [92, 248] width 262 height 496
click at [39, 327] on div "Compliance HIPAA Documents and Policies Report an Incident Business Associates …" at bounding box center [92, 248] width 262 height 496
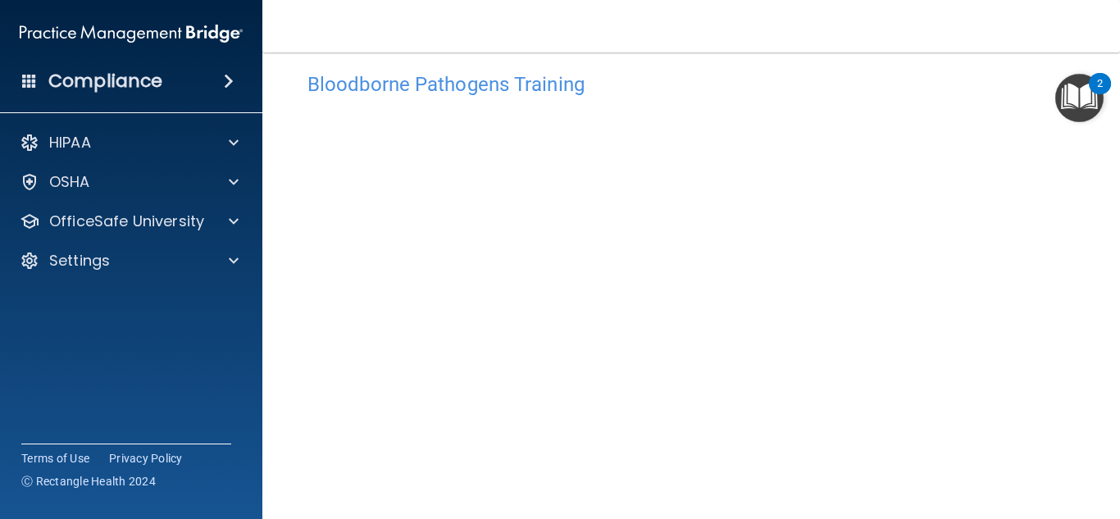
scroll to position [0, 0]
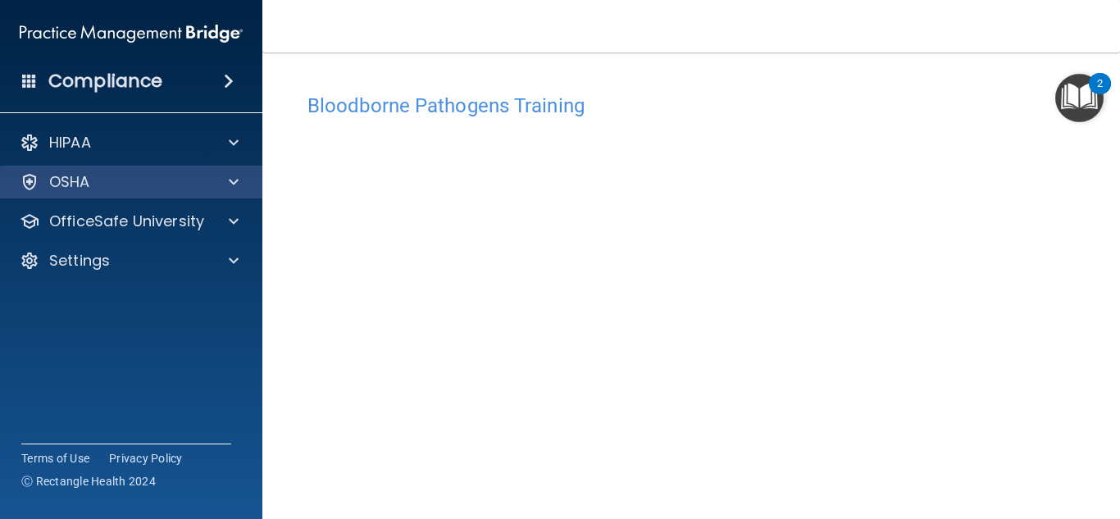
click at [116, 192] on div "OSHA" at bounding box center [131, 182] width 263 height 33
click at [197, 179] on div "OSHA" at bounding box center [108, 182] width 203 height 20
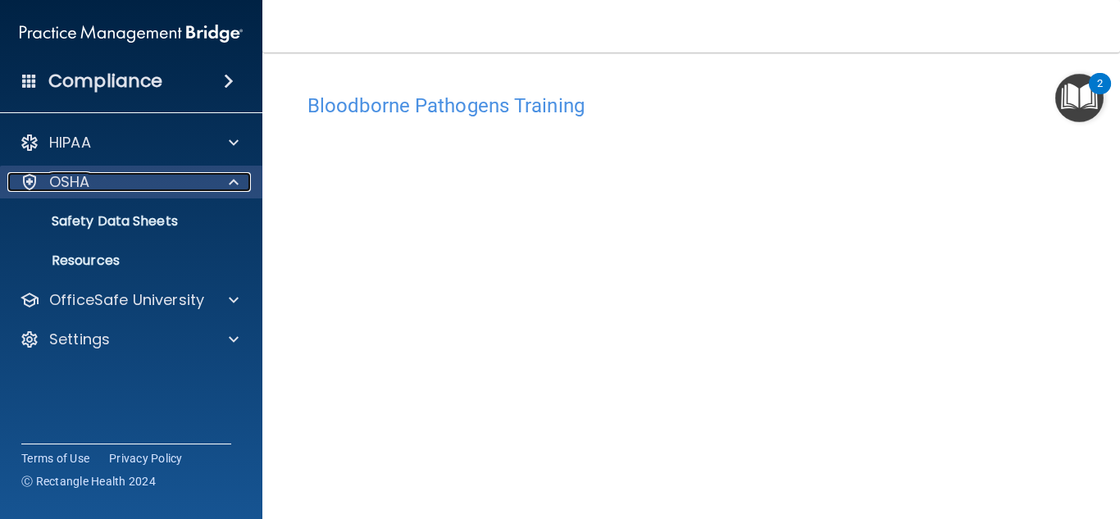
click at [230, 189] on span at bounding box center [234, 182] width 10 height 20
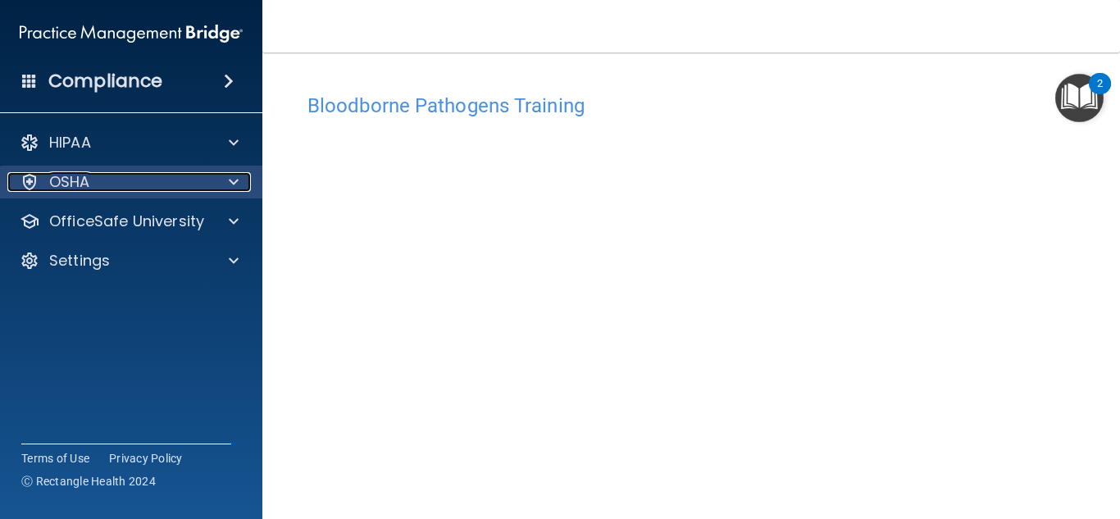
click at [225, 188] on div at bounding box center [231, 182] width 41 height 20
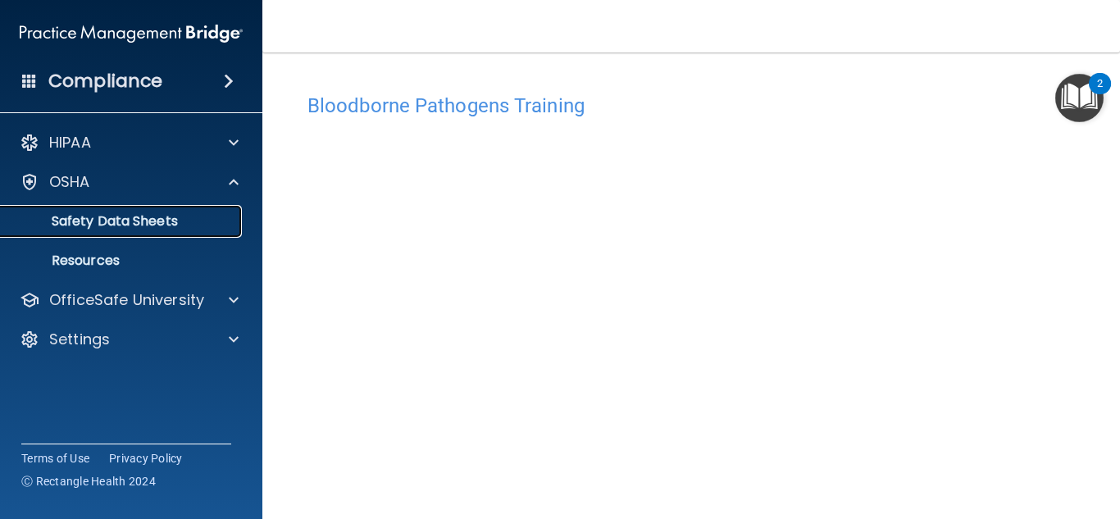
click at [169, 223] on p "Safety Data Sheets" at bounding box center [123, 221] width 224 height 16
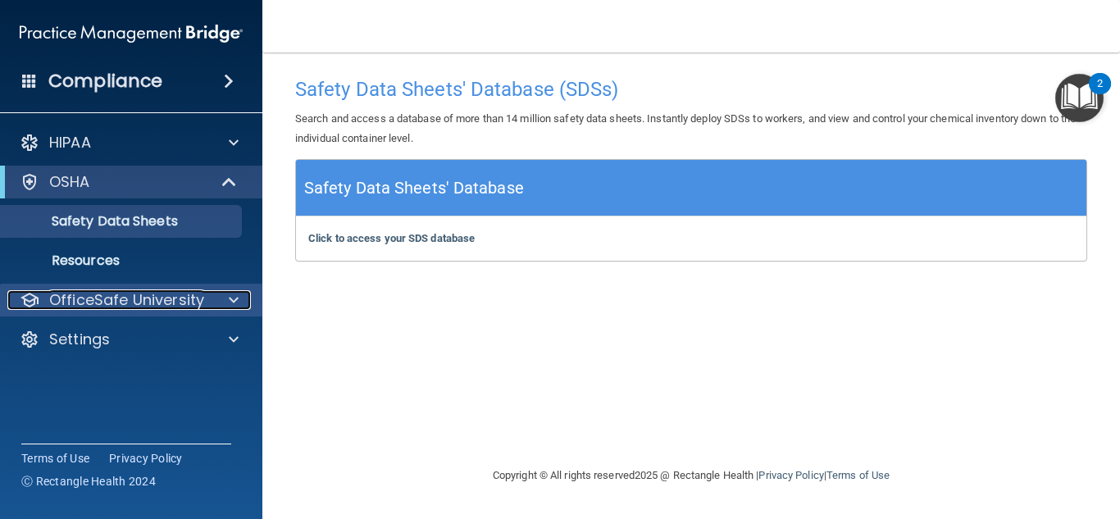
click at [211, 305] on div at bounding box center [231, 300] width 41 height 20
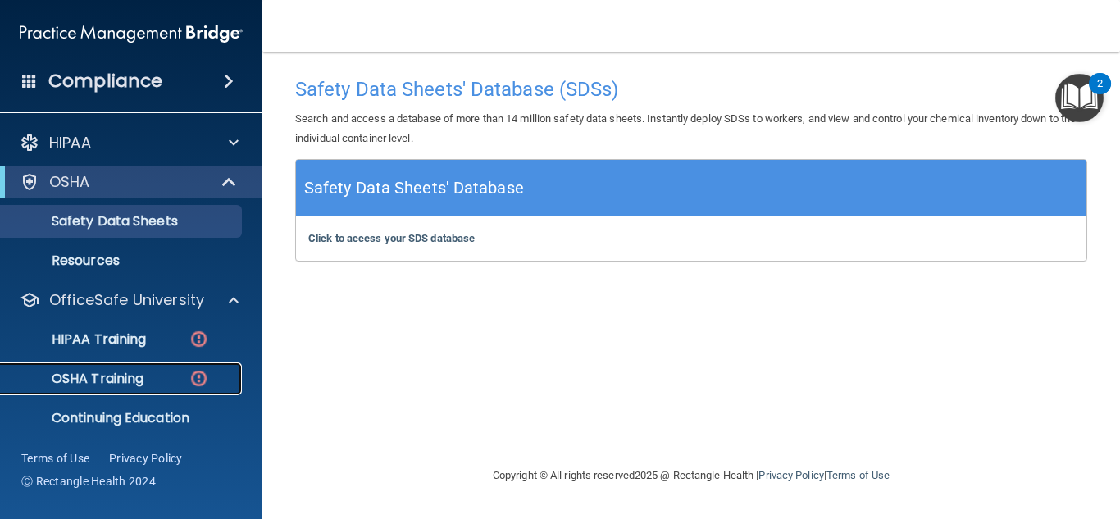
click at [128, 374] on p "OSHA Training" at bounding box center [77, 379] width 133 height 16
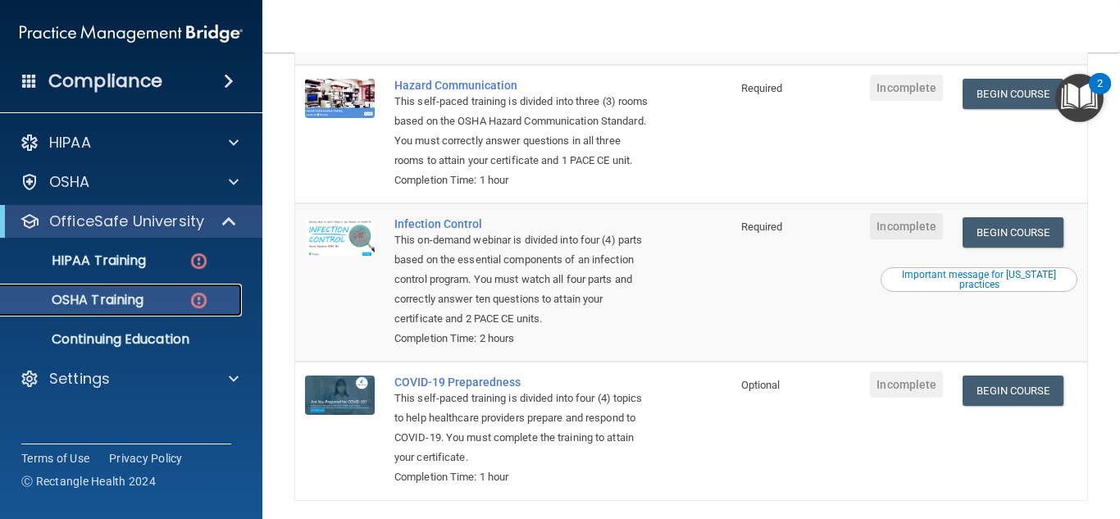
scroll to position [186, 0]
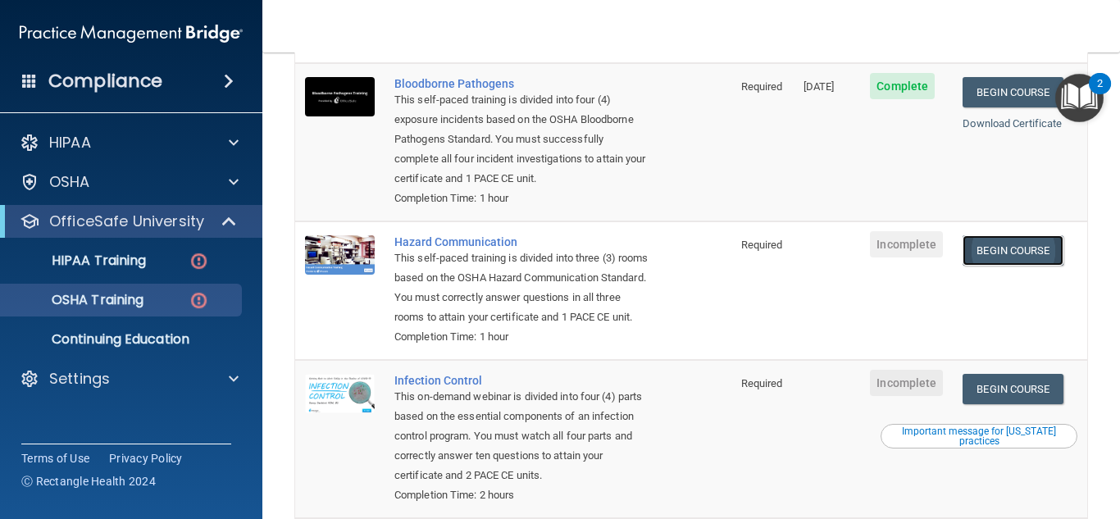
click at [1038, 256] on link "Begin Course" at bounding box center [1012, 250] width 100 height 30
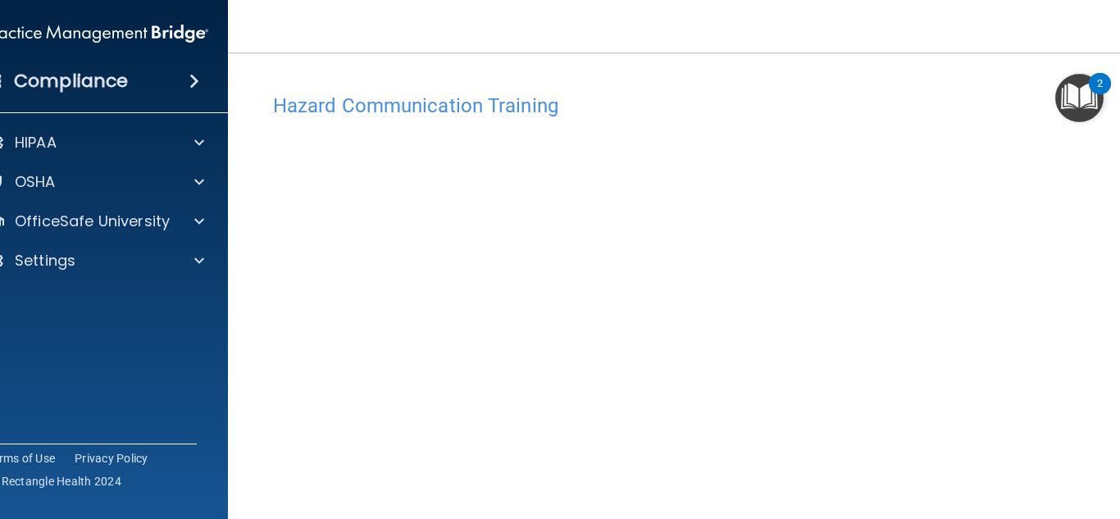
scroll to position [98, 0]
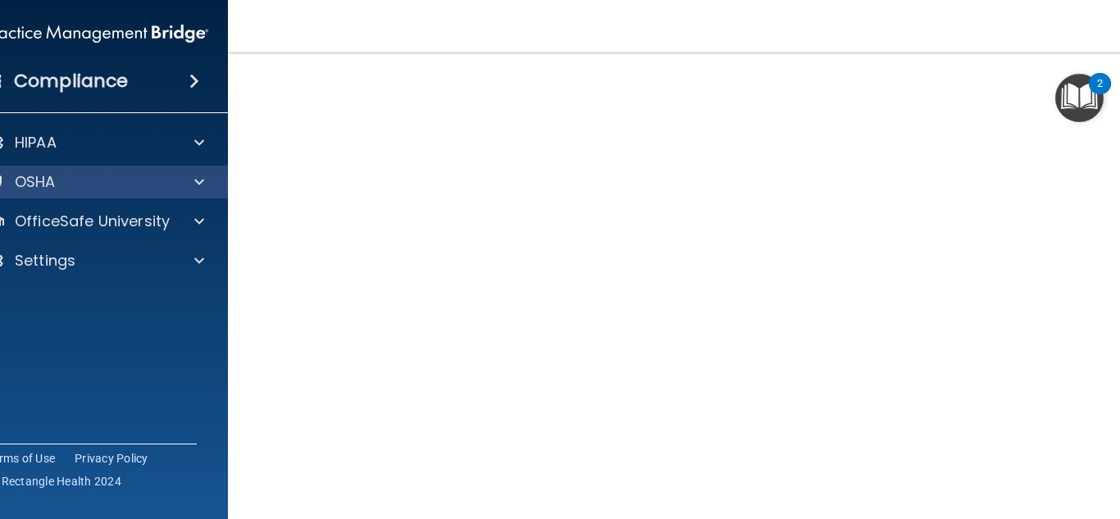
click at [216, 196] on div "OSHA" at bounding box center [97, 182] width 263 height 33
click at [1075, 103] on img "Open Resource Center, 2 new notifications" at bounding box center [1079, 98] width 48 height 48
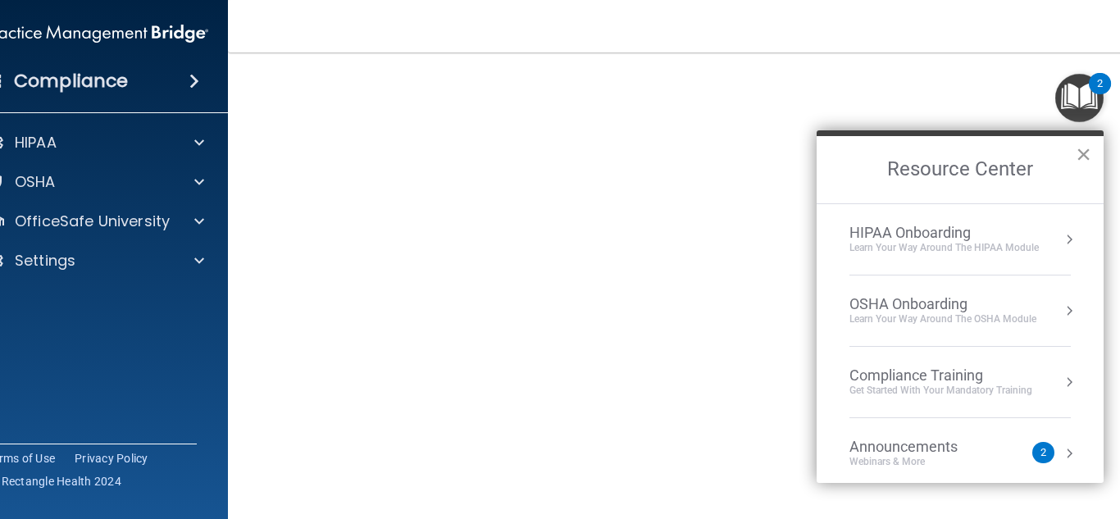
click at [1081, 141] on button "×" at bounding box center [1083, 154] width 16 height 26
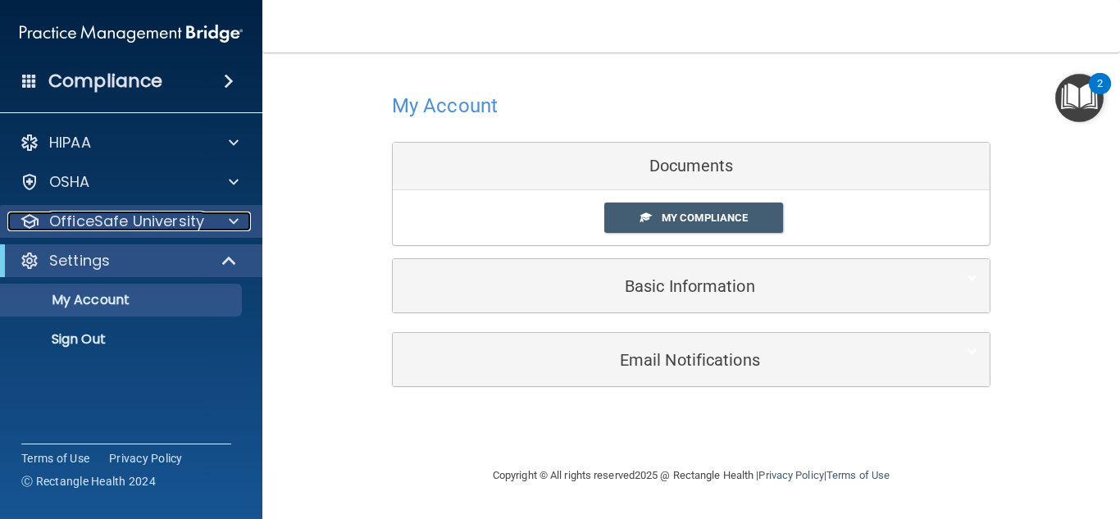
click at [197, 228] on p "OfficeSafe University" at bounding box center [126, 221] width 155 height 20
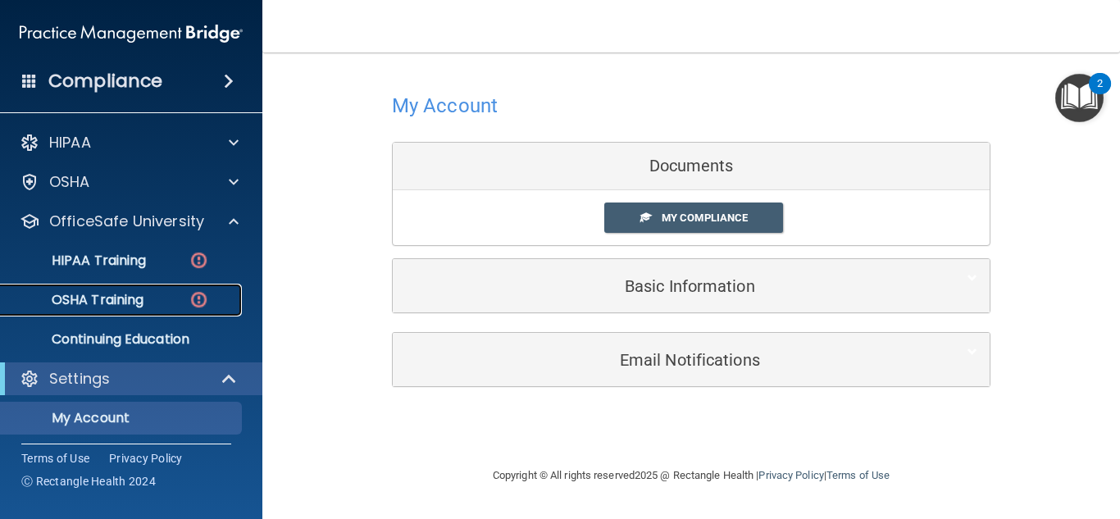
click at [191, 284] on link "OSHA Training" at bounding box center [113, 300] width 258 height 33
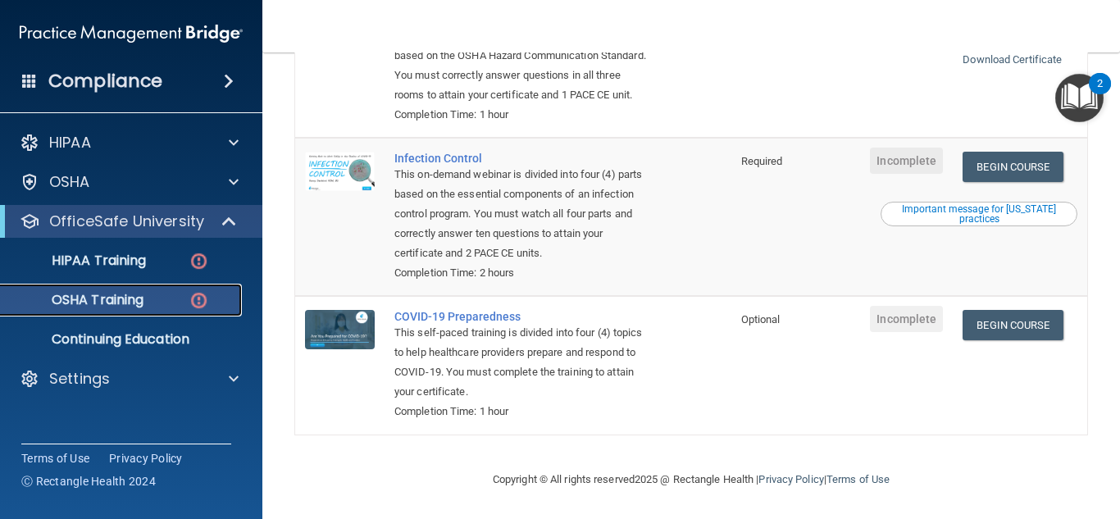
scroll to position [432, 0]
click at [1010, 161] on link "Begin Course" at bounding box center [1012, 167] width 100 height 30
click at [980, 327] on link "Begin Course" at bounding box center [1012, 325] width 100 height 30
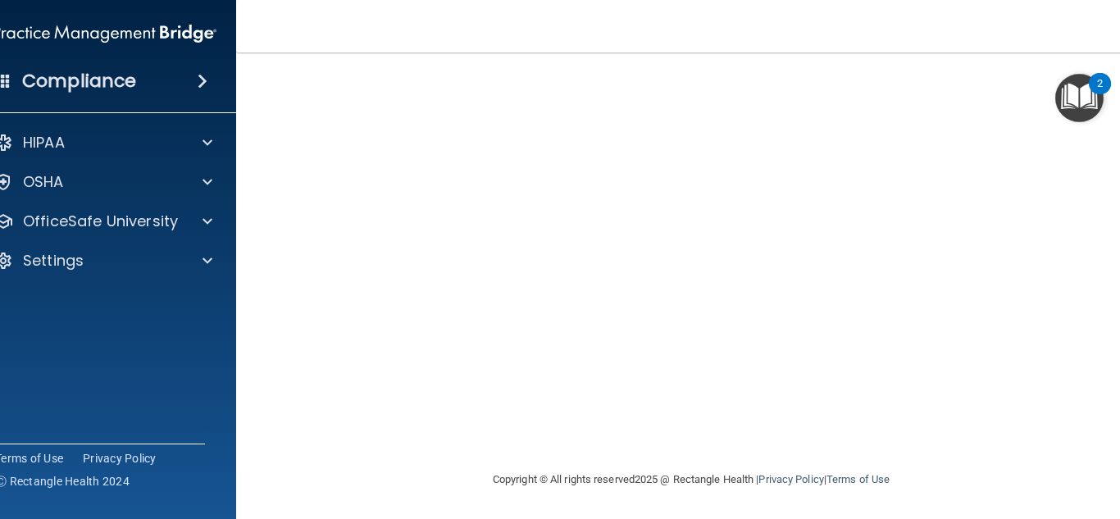
scroll to position [101, 0]
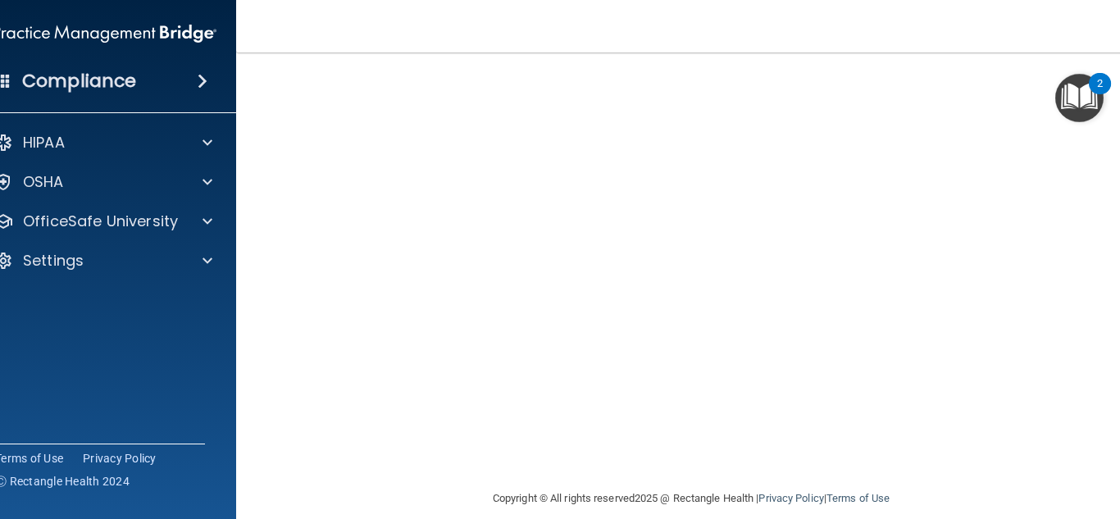
scroll to position [60, 0]
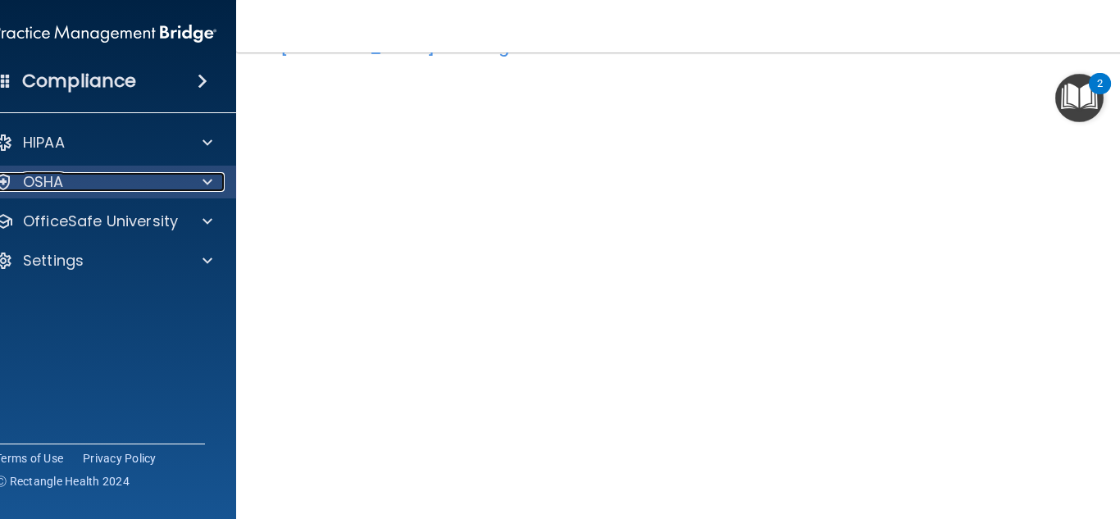
click at [62, 190] on div "OSHA" at bounding box center [82, 182] width 203 height 20
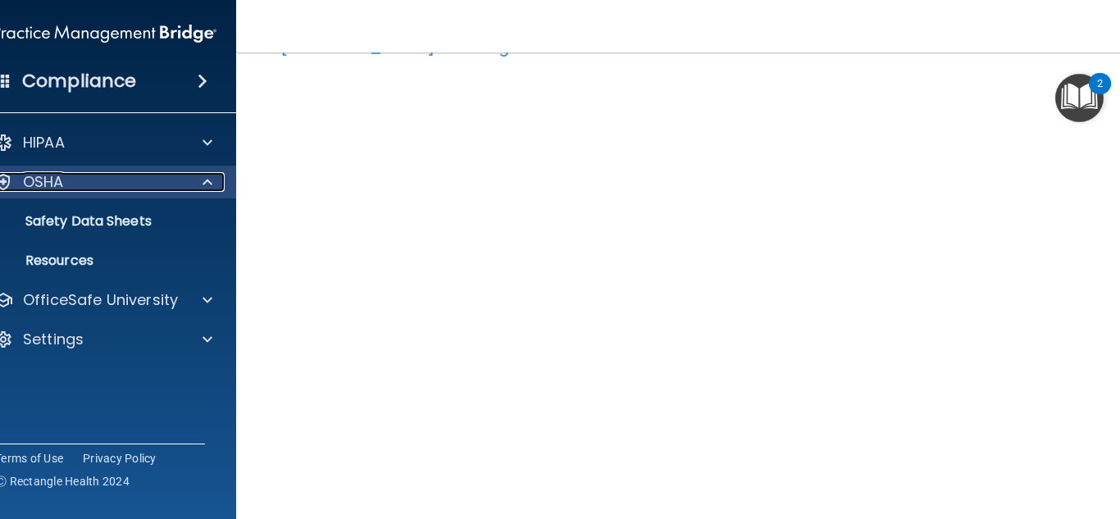
click at [75, 175] on div "OSHA" at bounding box center [82, 182] width 203 height 20
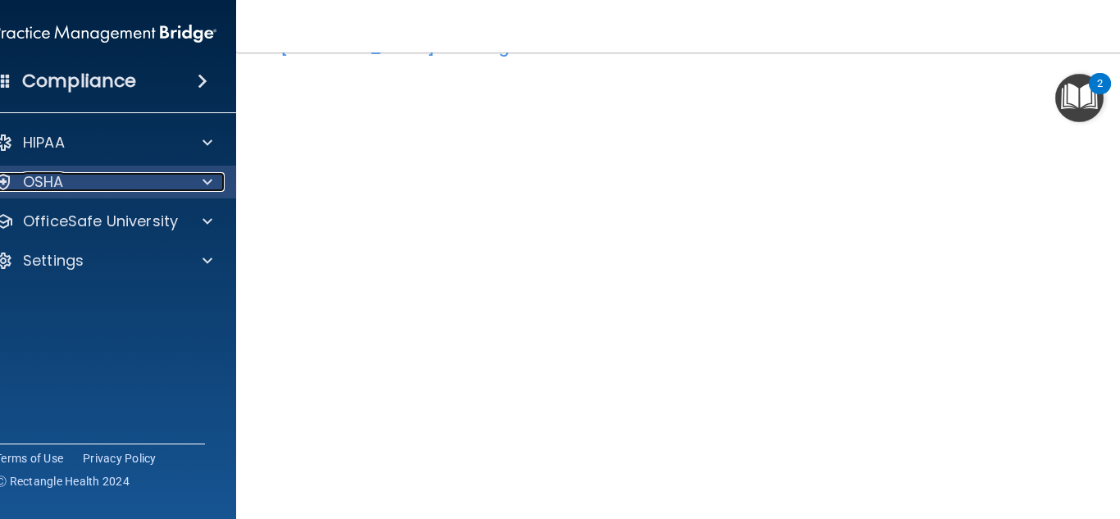
click at [76, 181] on div "OSHA" at bounding box center [82, 182] width 203 height 20
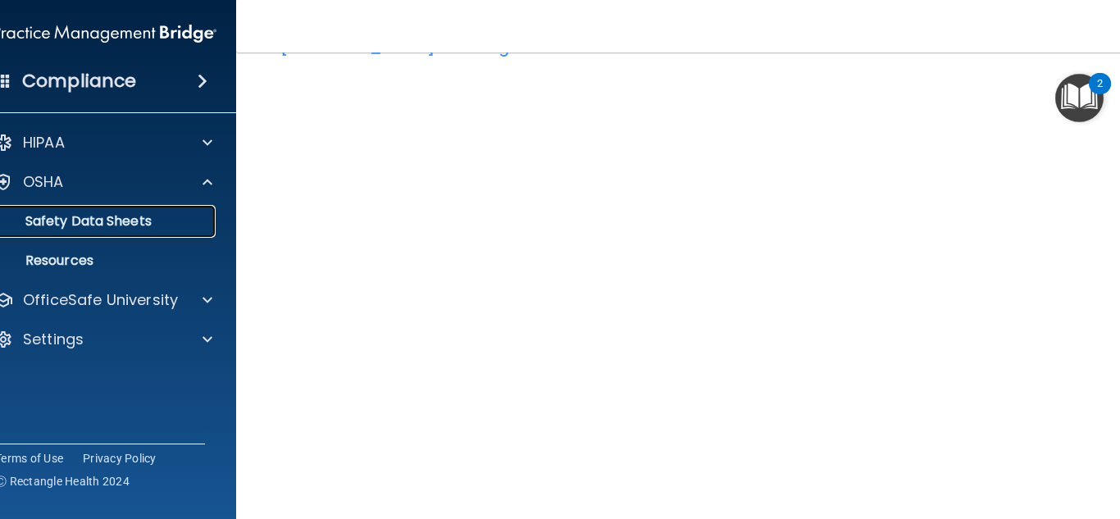
click at [88, 224] on p "Safety Data Sheets" at bounding box center [96, 221] width 224 height 16
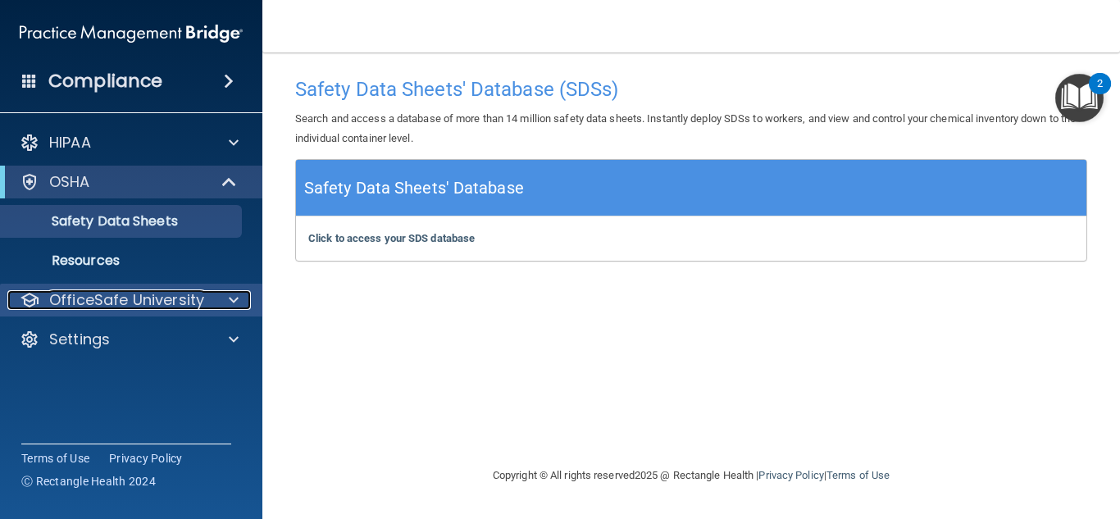
click at [102, 304] on p "OfficeSafe University" at bounding box center [126, 300] width 155 height 20
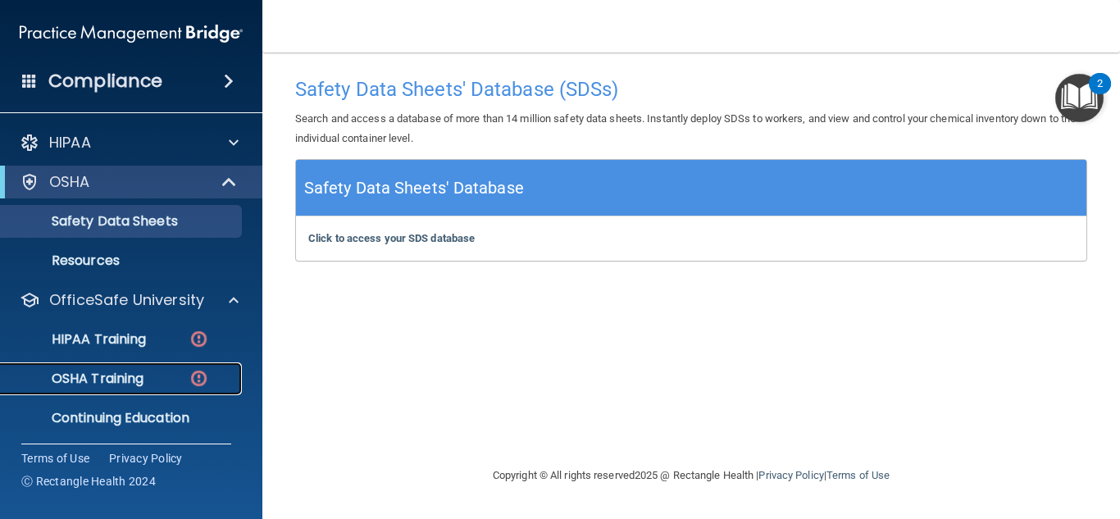
click at [128, 368] on link "OSHA Training" at bounding box center [113, 378] width 258 height 33
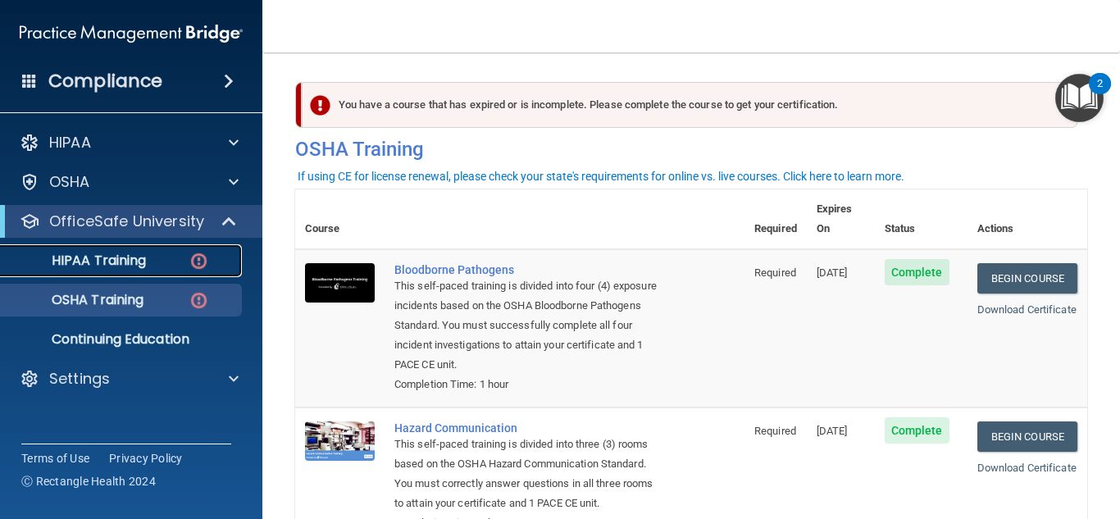
click at [57, 261] on p "HIPAA Training" at bounding box center [78, 260] width 135 height 16
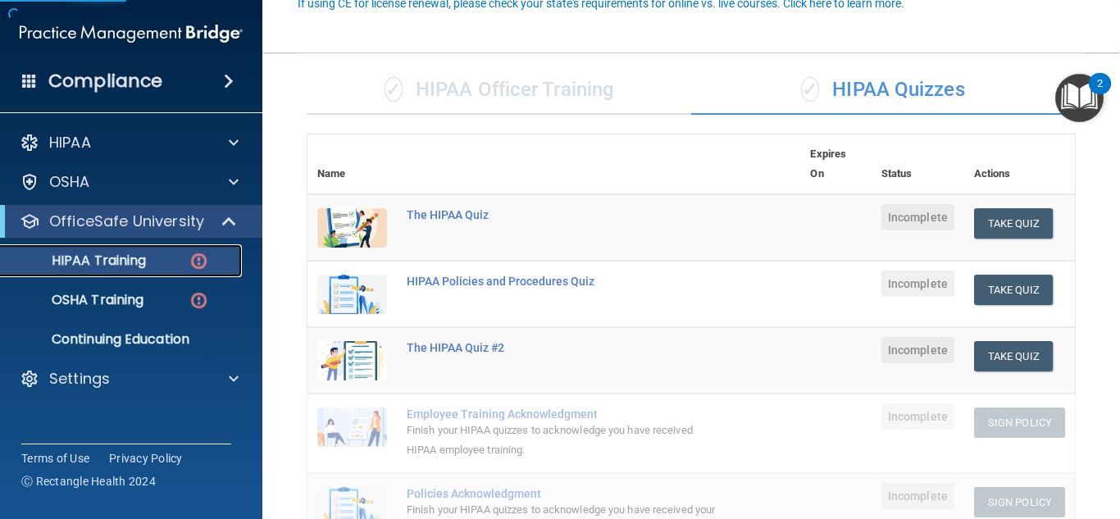
scroll to position [164, 0]
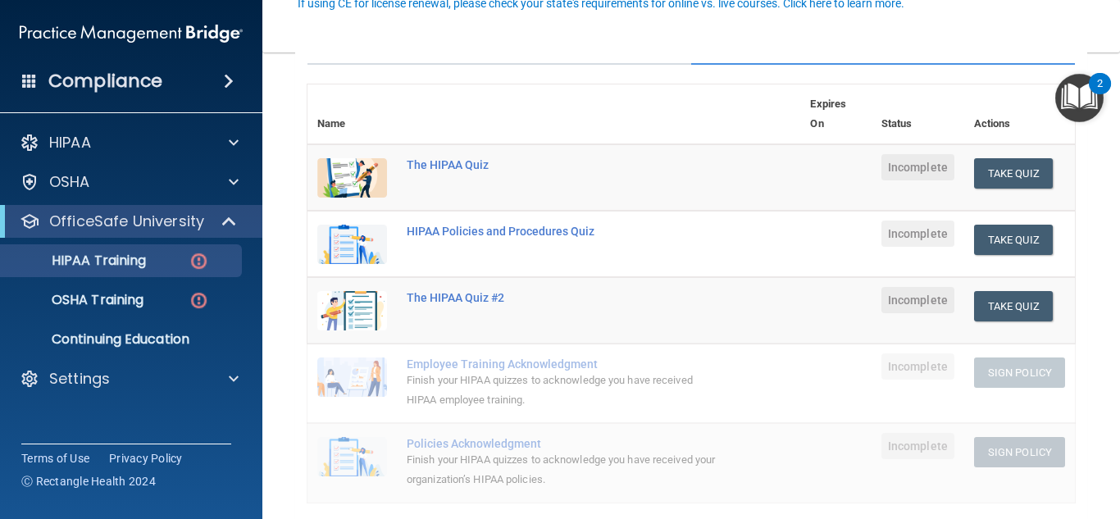
click at [445, 58] on div "✓ HIPAA Officer Training" at bounding box center [499, 40] width 384 height 49
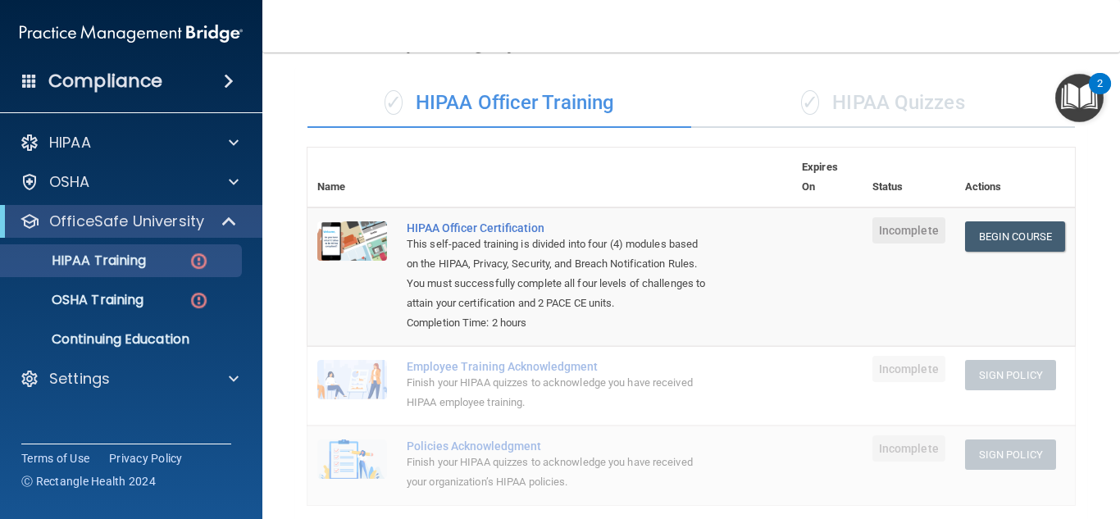
scroll to position [82, 0]
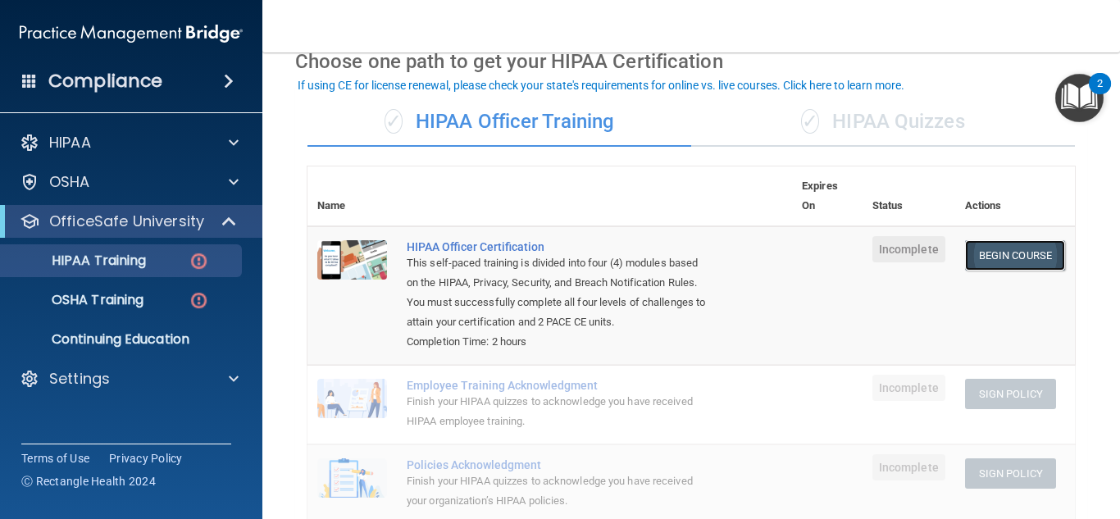
click at [983, 253] on link "Begin Course" at bounding box center [1015, 255] width 100 height 30
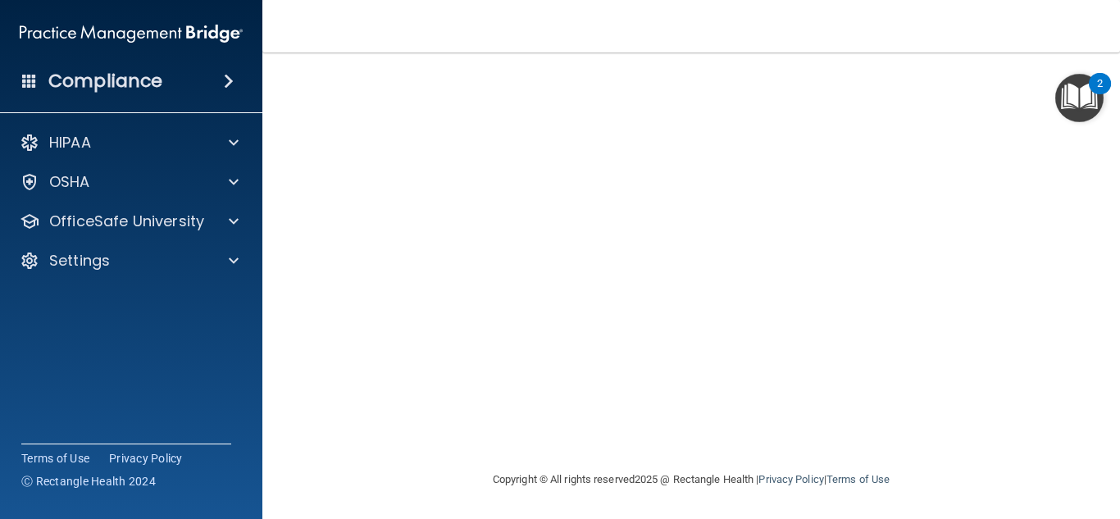
scroll to position [84, 0]
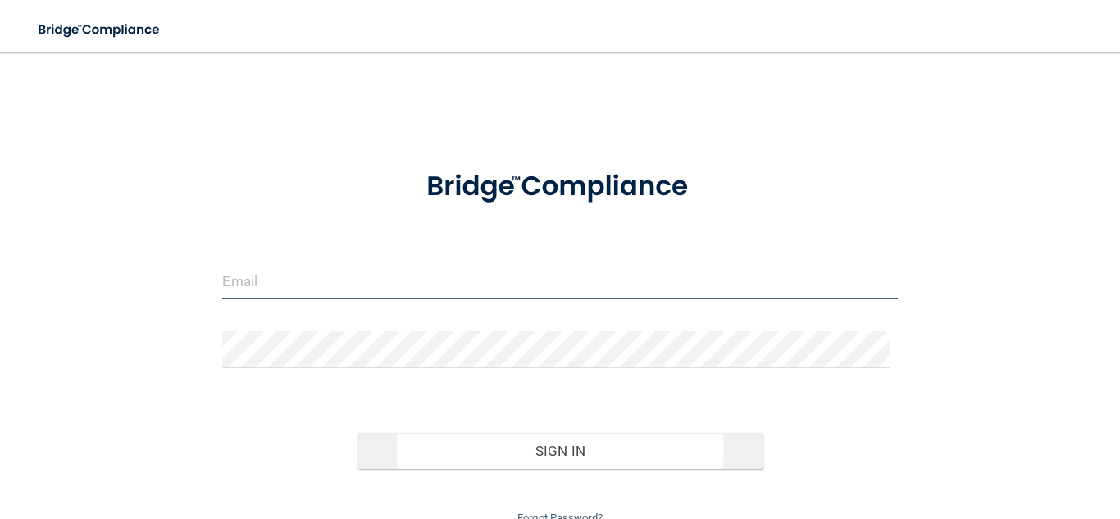
type input "[EMAIL_ADDRESS][DOMAIN_NAME]"
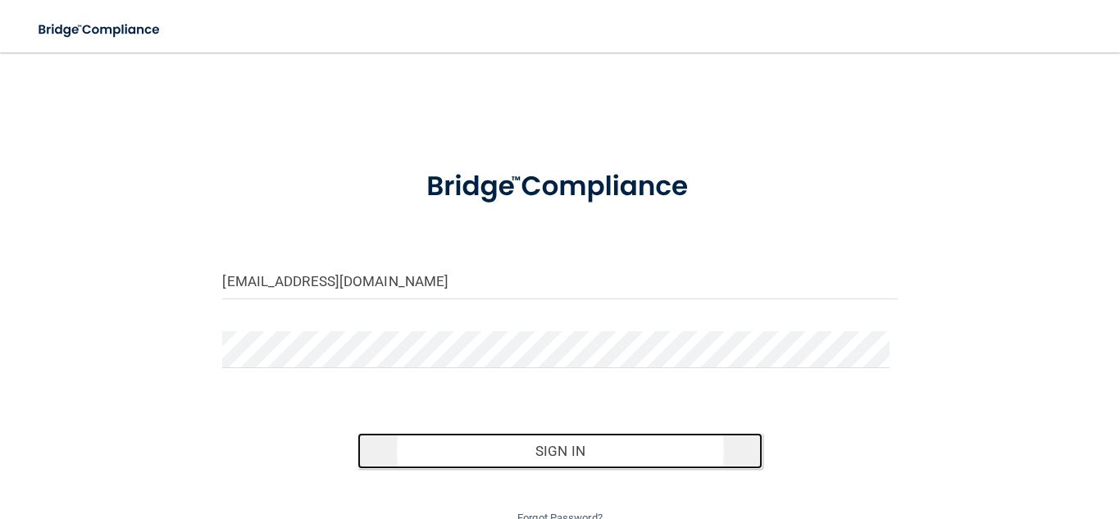
click at [680, 463] on button "Sign In" at bounding box center [559, 451] width 405 height 36
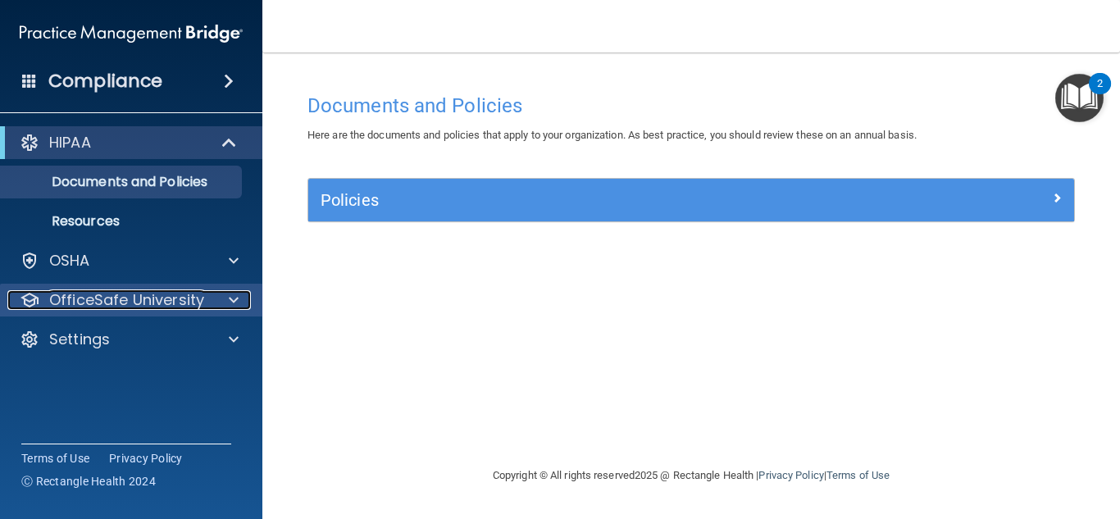
click at [127, 294] on p "OfficeSafe University" at bounding box center [126, 300] width 155 height 20
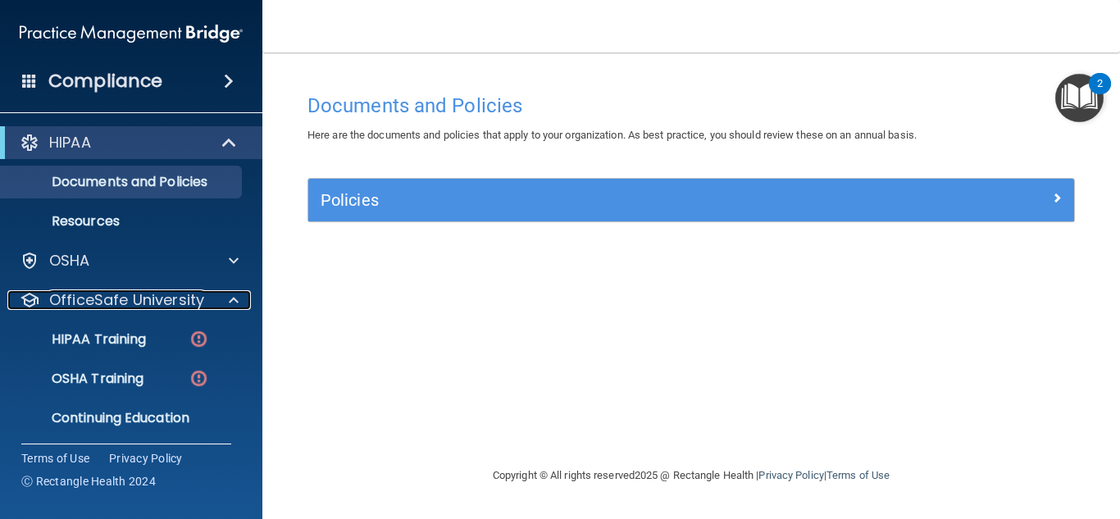
scroll to position [43, 0]
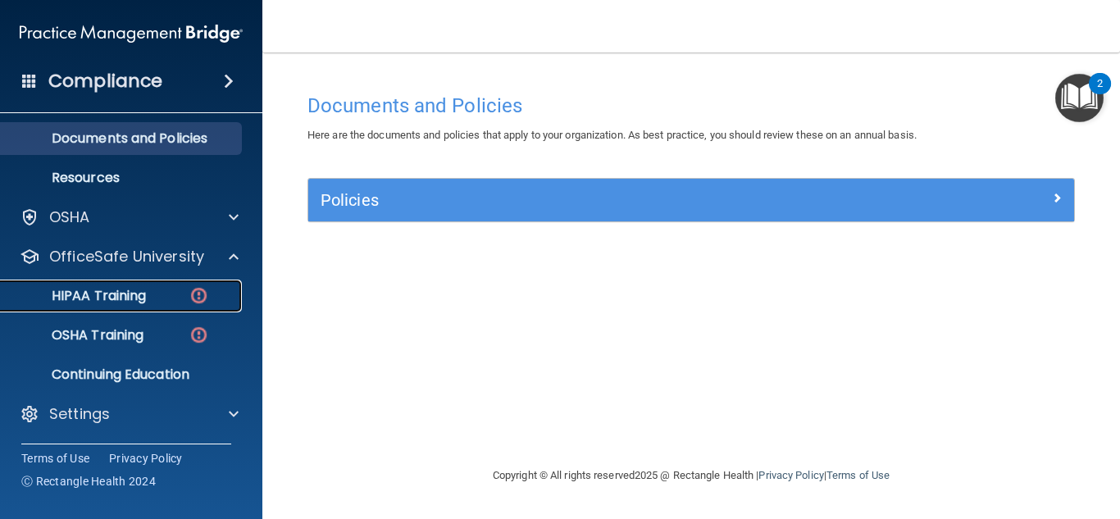
click at [135, 293] on p "HIPAA Training" at bounding box center [78, 296] width 135 height 16
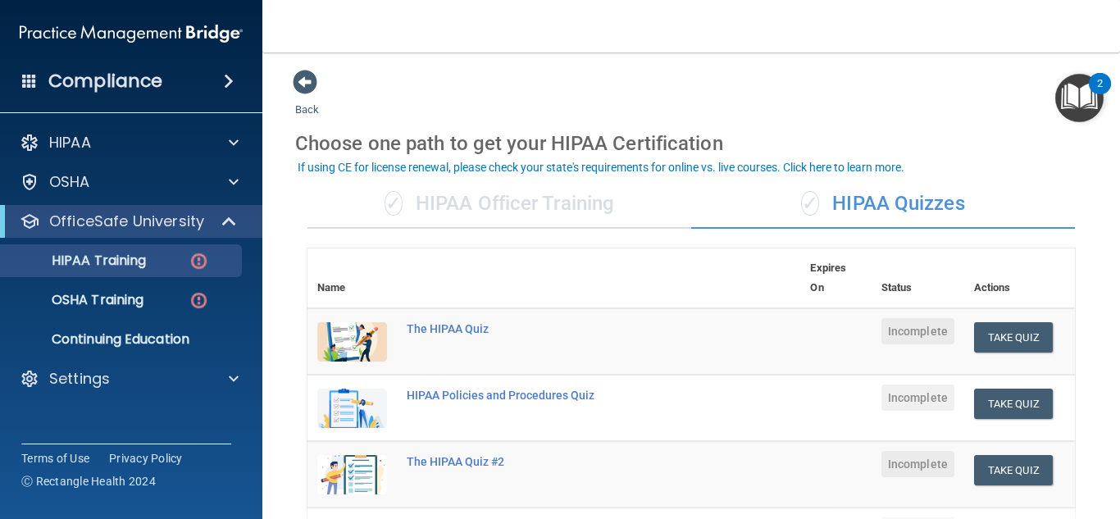
click at [475, 216] on div "✓ HIPAA Officer Training" at bounding box center [499, 204] width 384 height 49
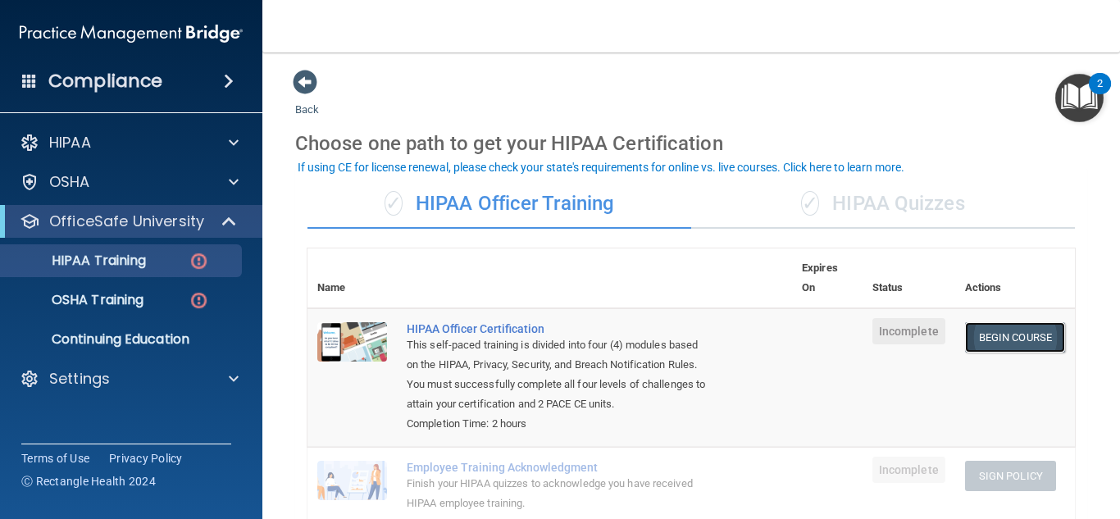
click at [966, 329] on link "Begin Course" at bounding box center [1015, 337] width 100 height 30
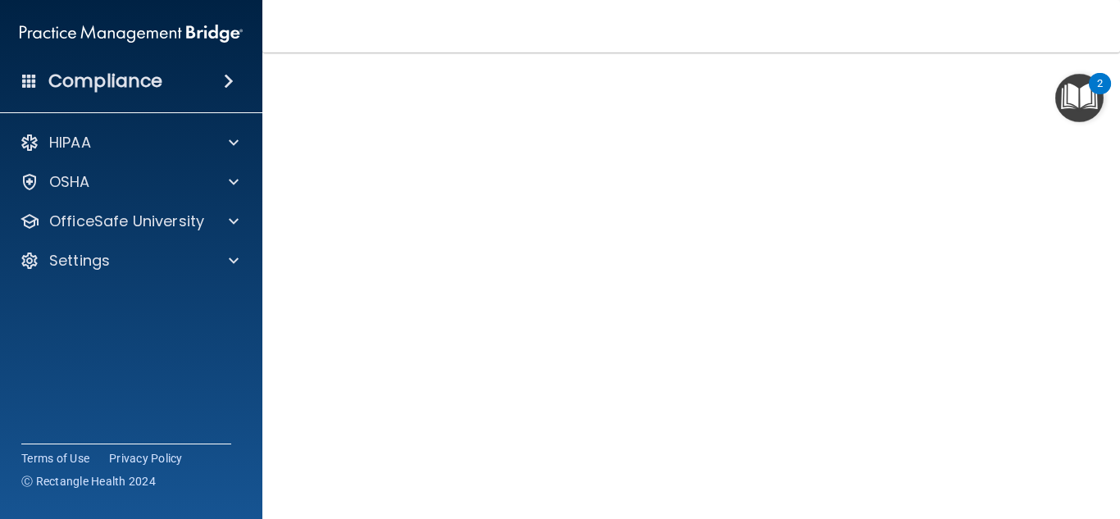
scroll to position [84, 0]
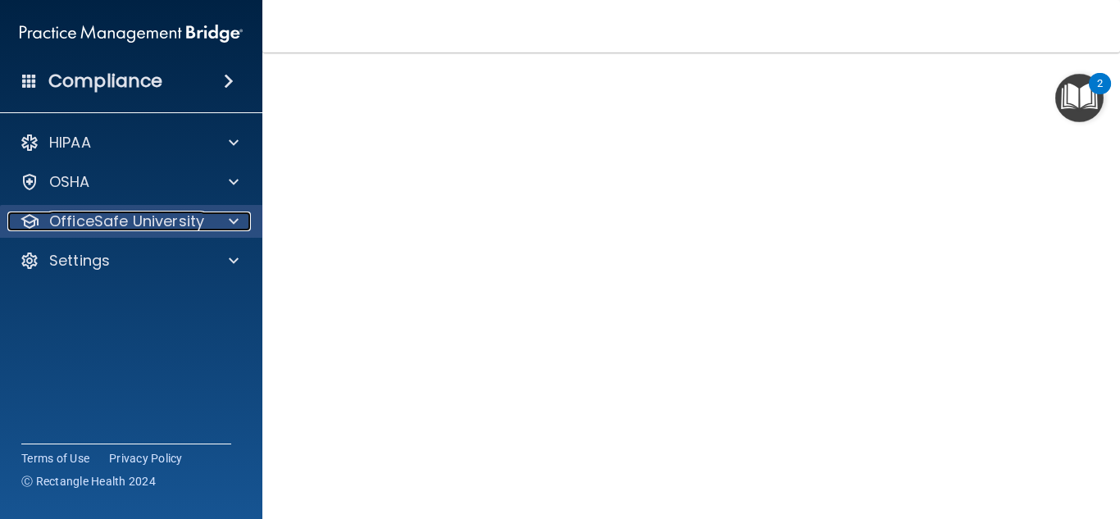
click at [115, 223] on p "OfficeSafe University" at bounding box center [126, 221] width 155 height 20
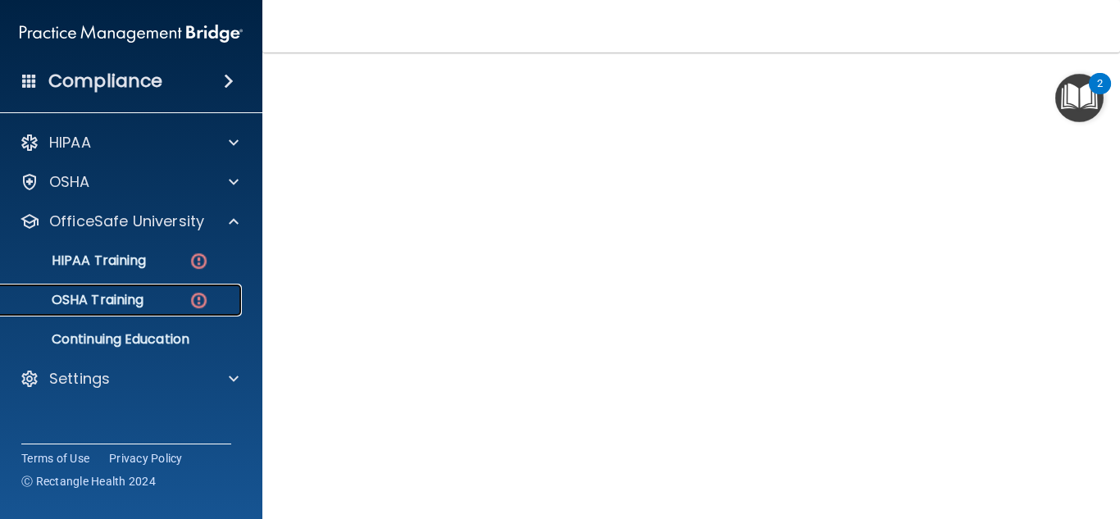
click at [113, 301] on p "OSHA Training" at bounding box center [77, 300] width 133 height 16
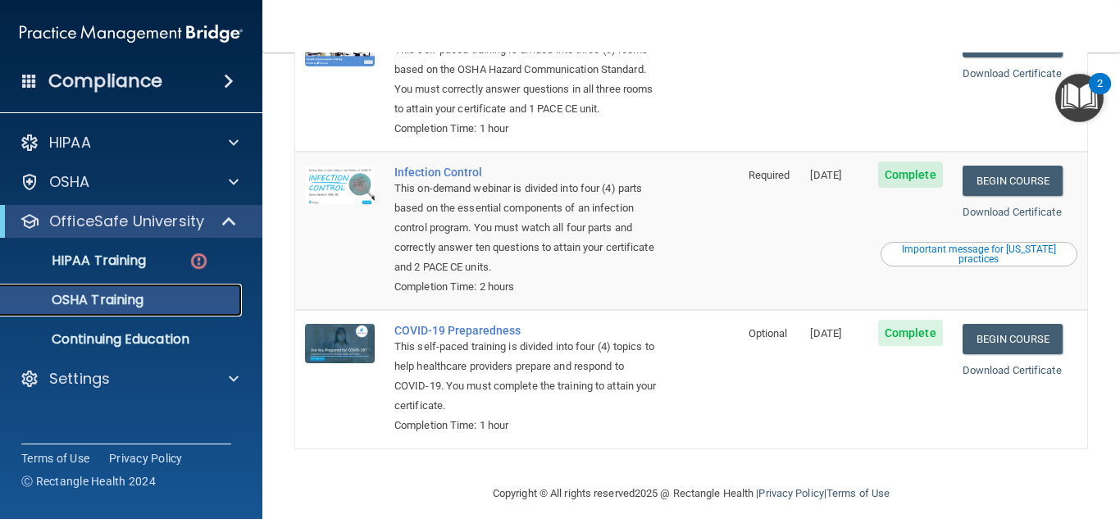
scroll to position [366, 0]
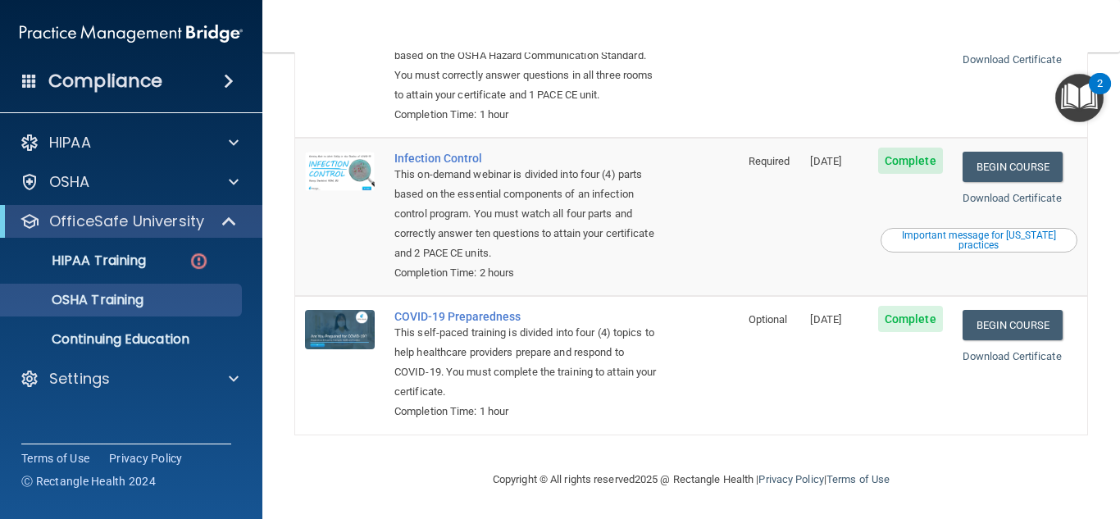
click at [954, 235] on div "Important message for [US_STATE] practices" at bounding box center [979, 240] width 192 height 20
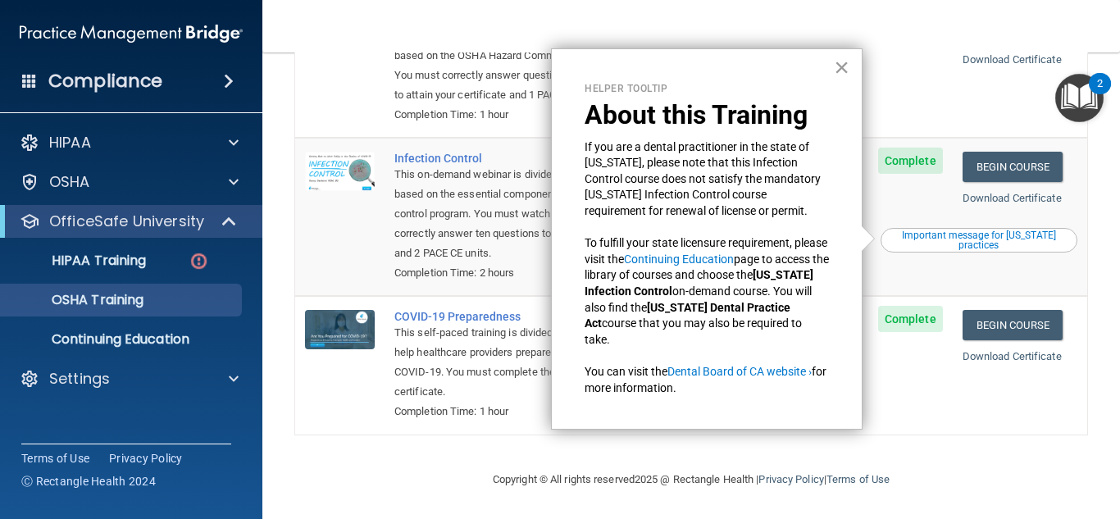
click at [840, 65] on button "×" at bounding box center [842, 67] width 16 height 26
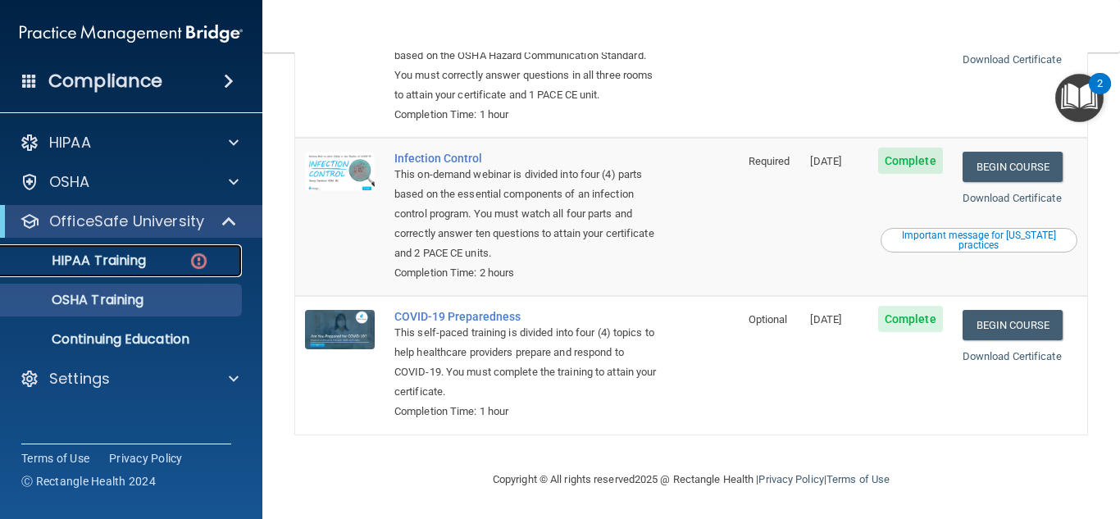
click at [159, 270] on link "HIPAA Training" at bounding box center [113, 260] width 258 height 33
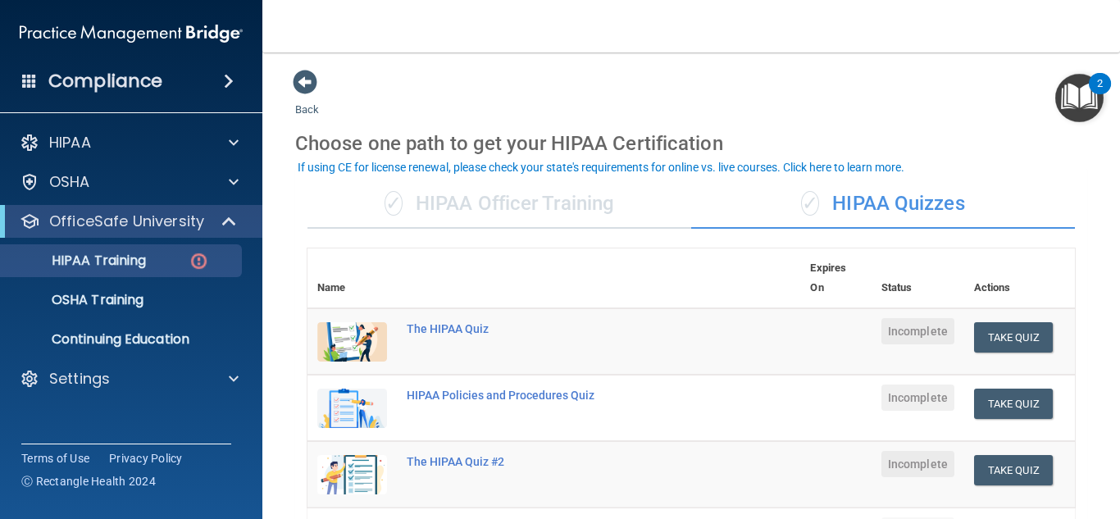
click at [595, 203] on div "✓ HIPAA Officer Training" at bounding box center [499, 204] width 384 height 49
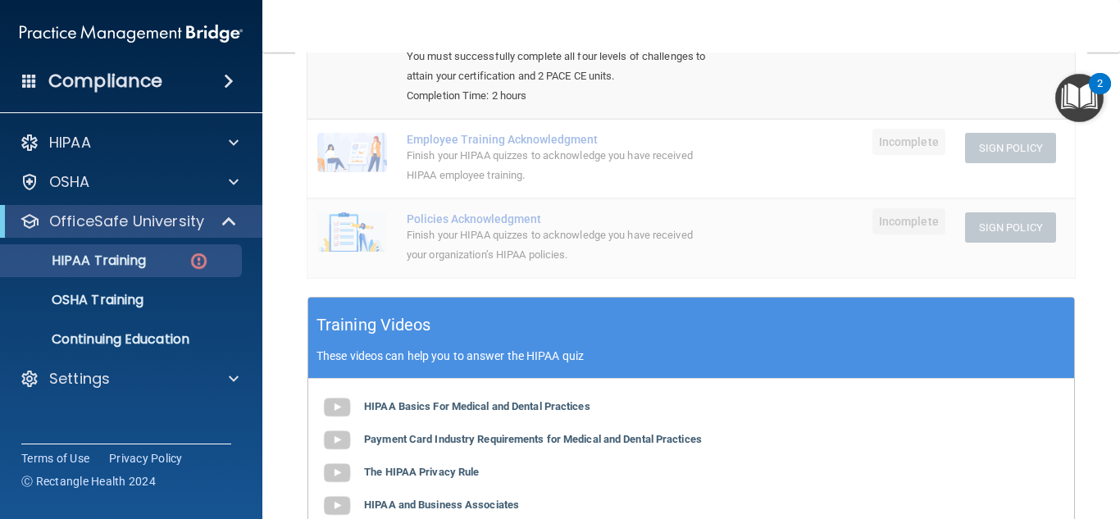
scroll to position [246, 0]
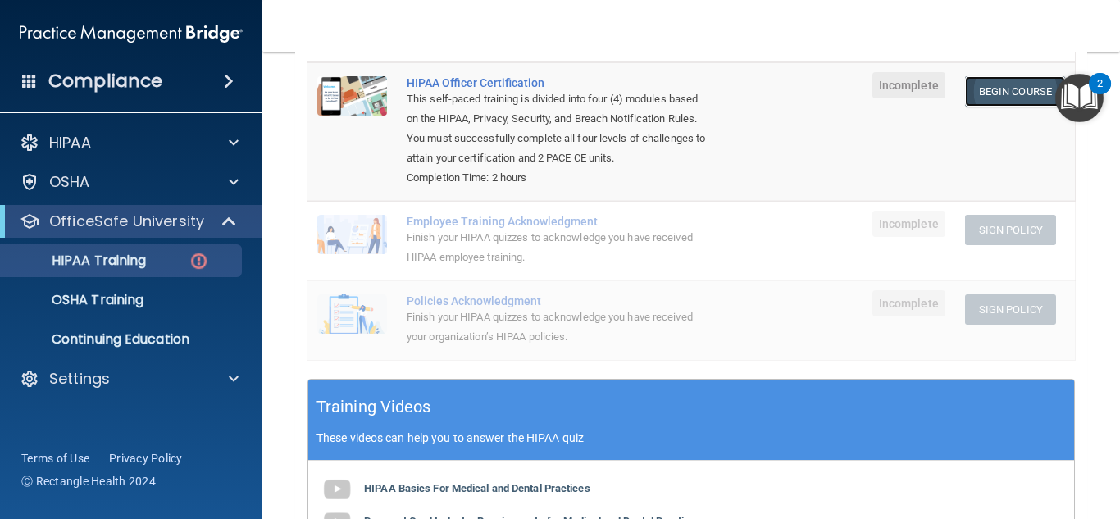
click at [1007, 82] on link "Begin Course" at bounding box center [1015, 91] width 100 height 30
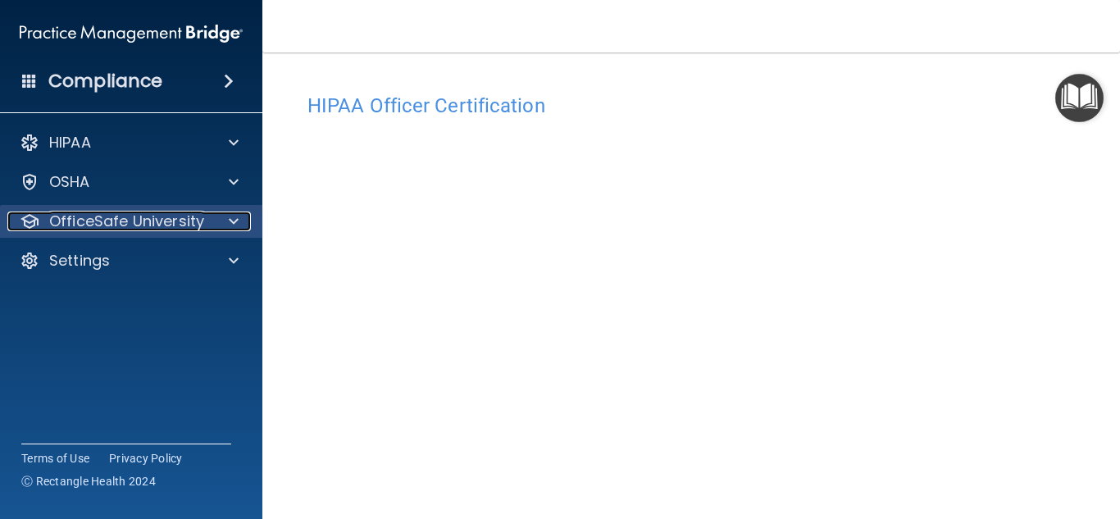
click at [80, 215] on p "OfficeSafe University" at bounding box center [126, 221] width 155 height 20
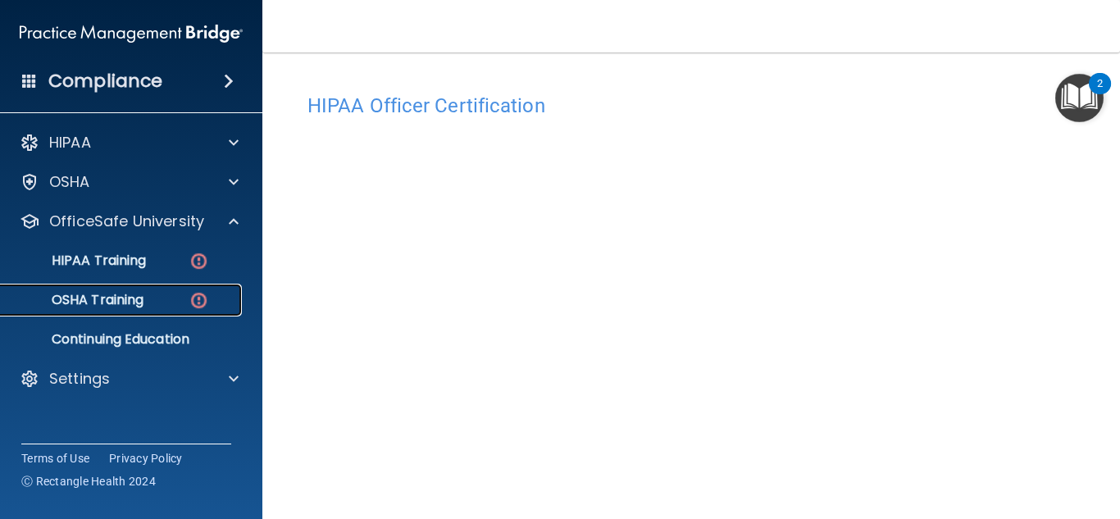
click at [82, 294] on p "OSHA Training" at bounding box center [77, 300] width 133 height 16
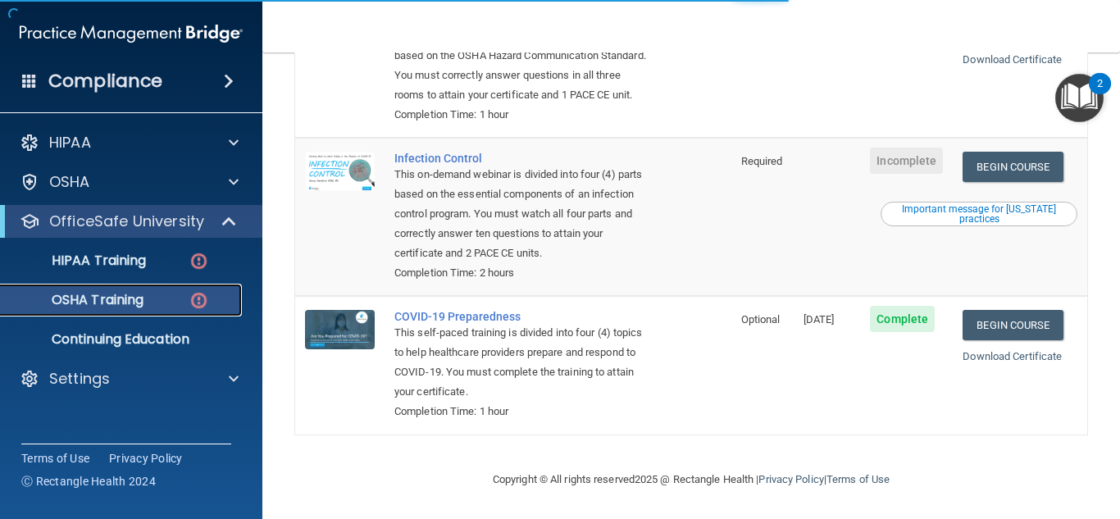
scroll to position [430, 0]
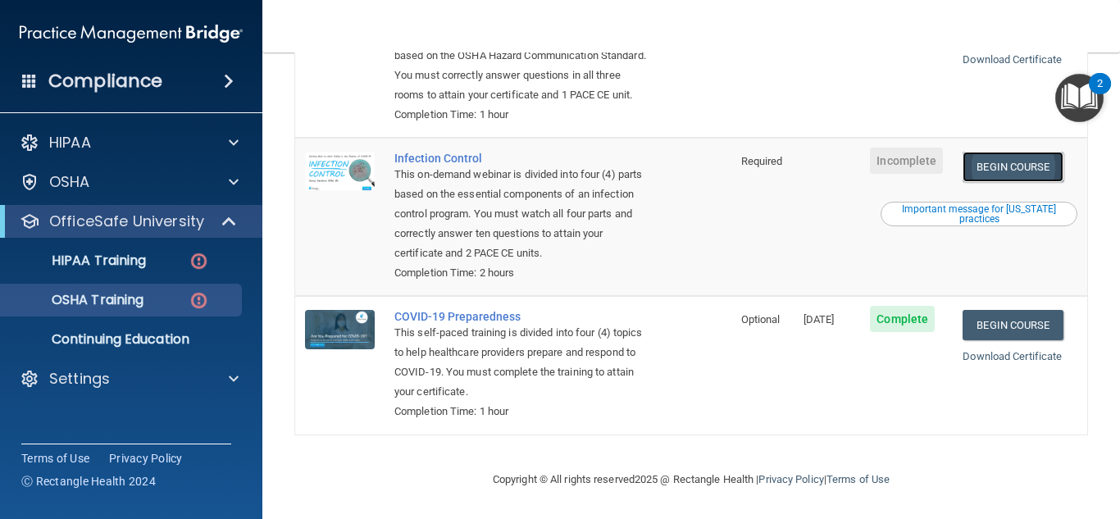
click at [984, 163] on link "Begin Course" at bounding box center [1012, 167] width 100 height 30
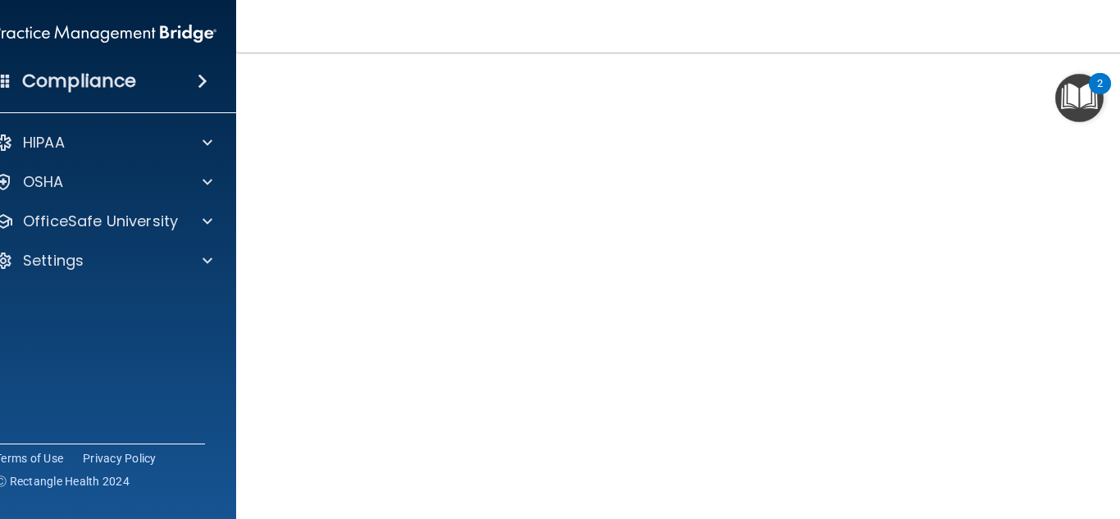
scroll to position [101, 0]
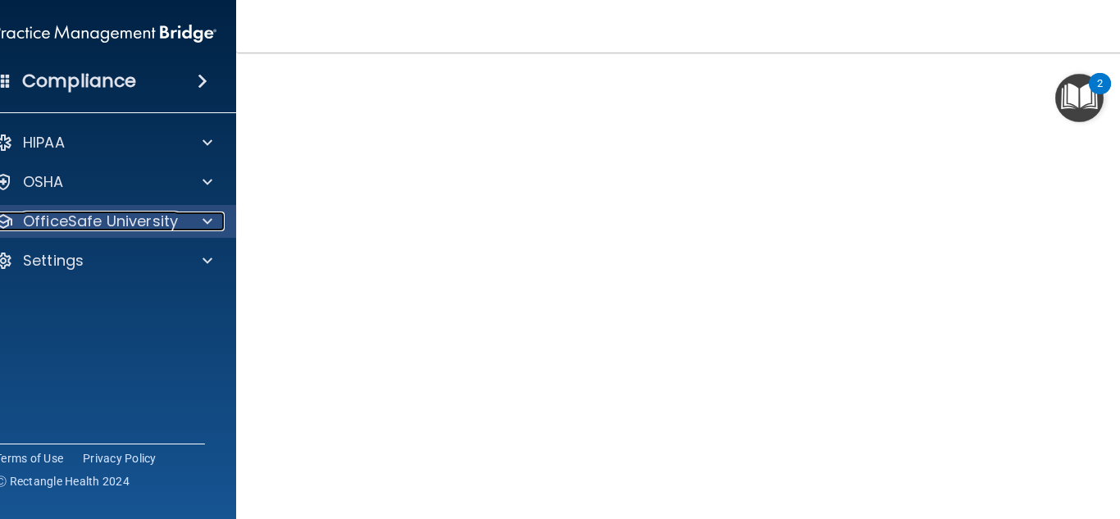
click at [117, 229] on p "OfficeSafe University" at bounding box center [100, 221] width 155 height 20
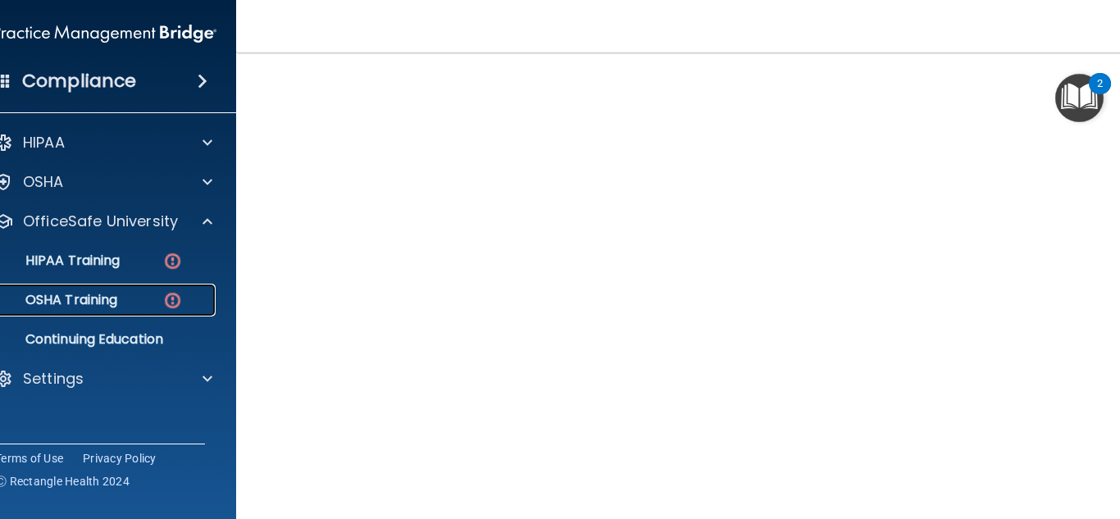
click at [119, 285] on link "OSHA Training" at bounding box center [86, 300] width 258 height 33
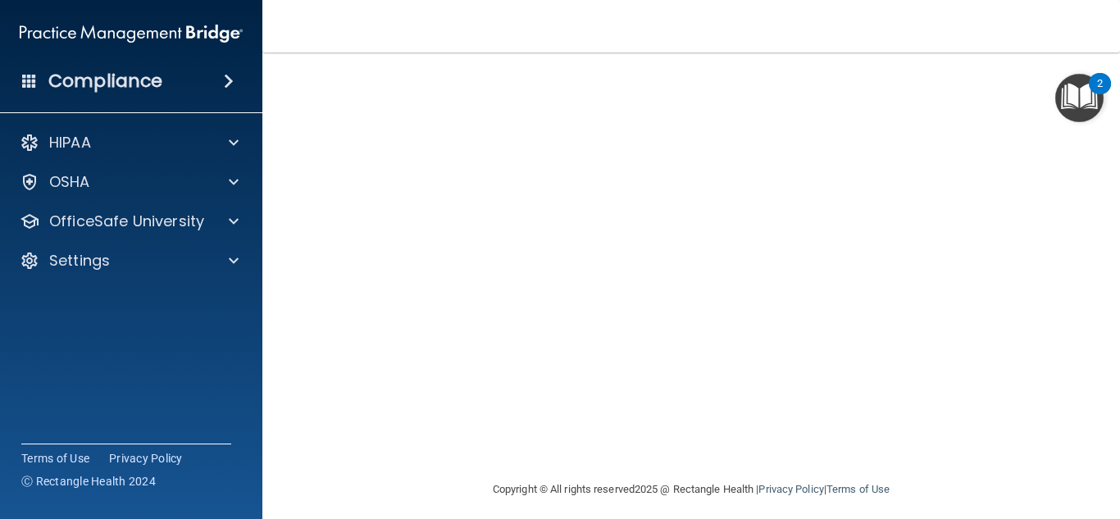
scroll to position [211, 0]
